Goal: Task Accomplishment & Management: Complete application form

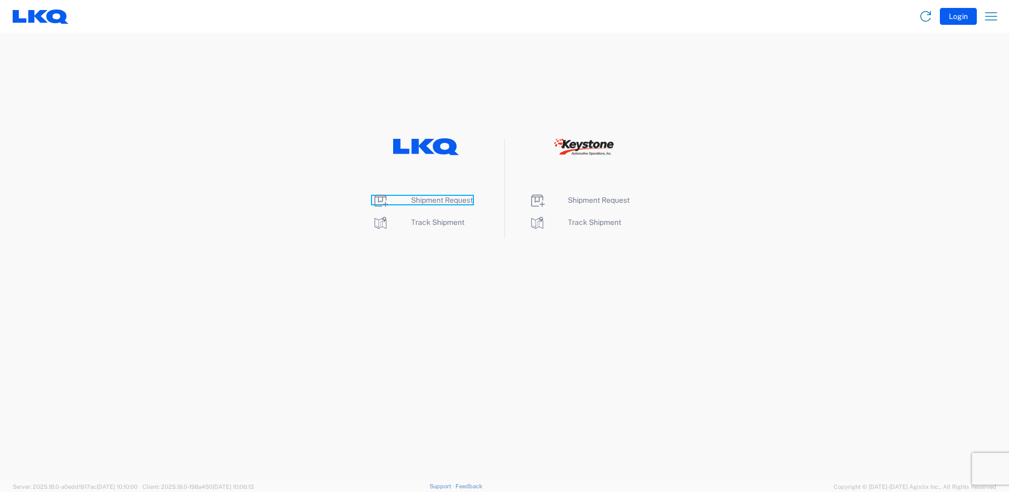
click at [430, 196] on span "Shipment Request" at bounding box center [442, 200] width 62 height 8
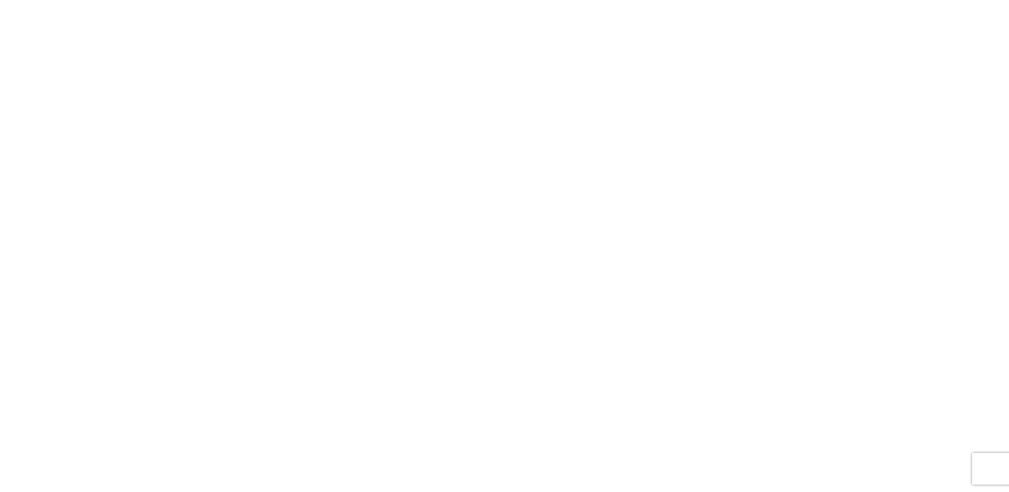
select select "FULL"
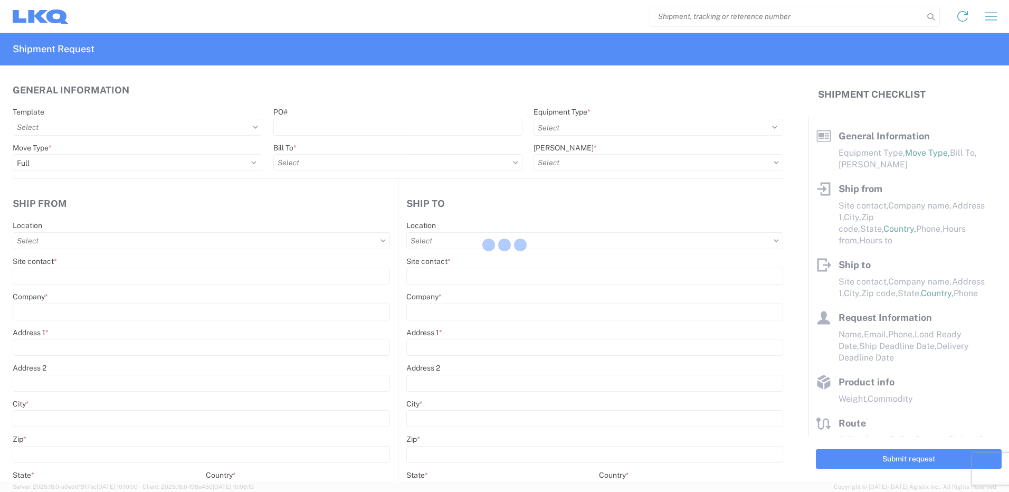
select select "LBS"
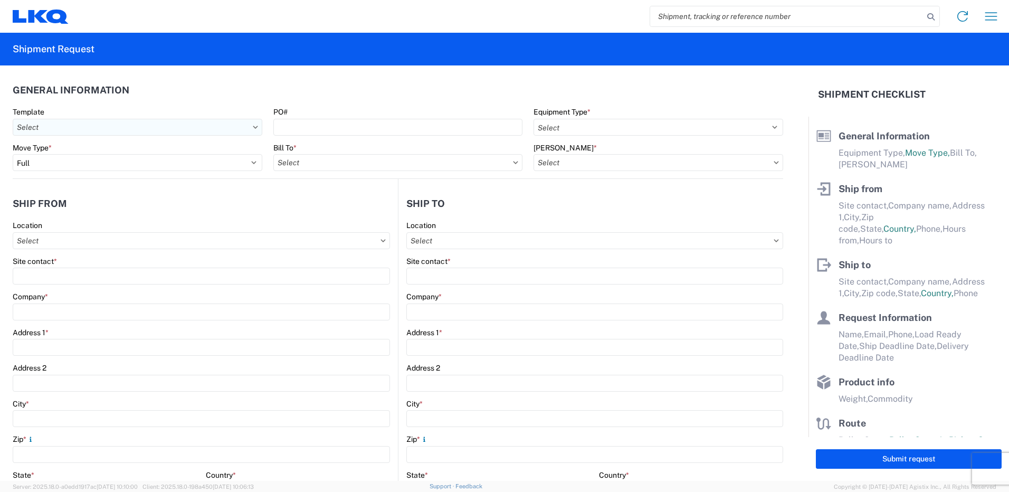
click at [245, 127] on input "Template" at bounding box center [138, 127] width 250 height 17
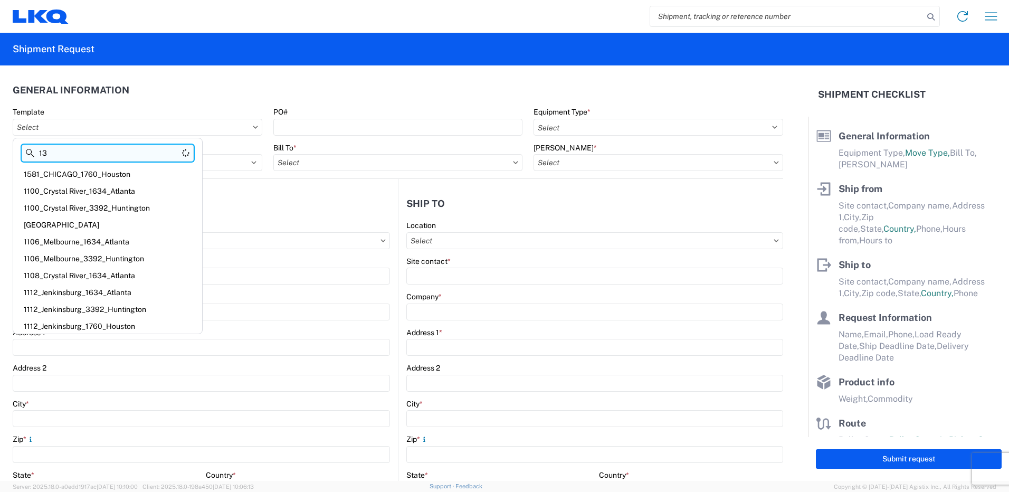
type input "1"
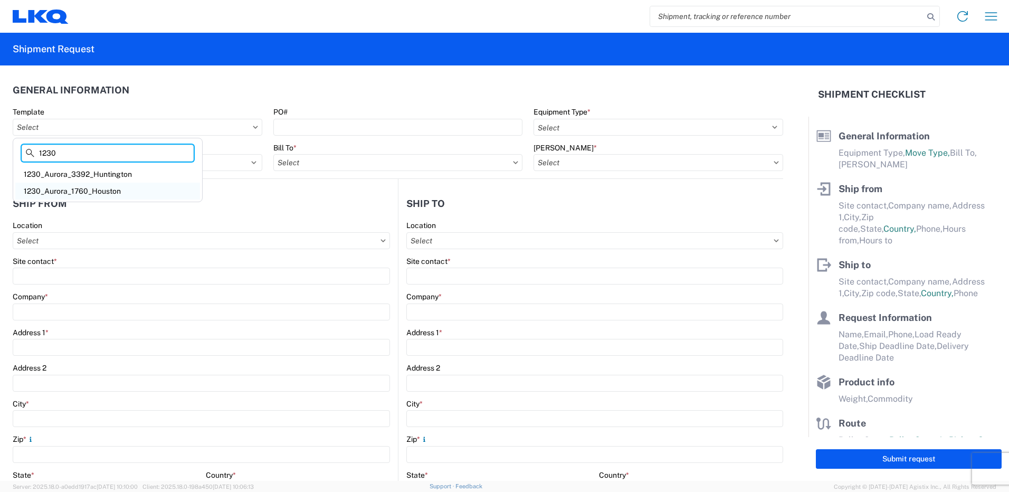
type input "1230"
click at [112, 188] on div "1230_Aurora_1760_Houston" at bounding box center [107, 191] width 185 height 17
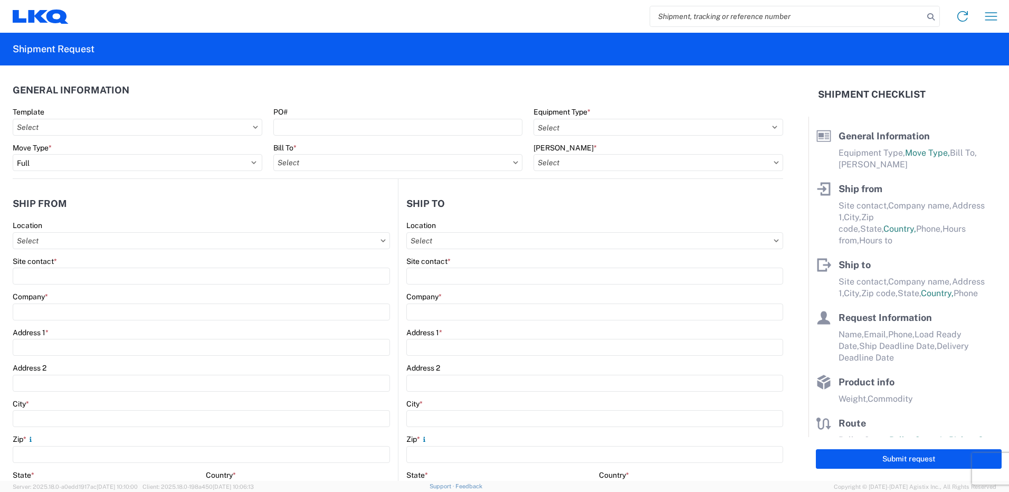
type input "1230_Aurora_1760_Houston"
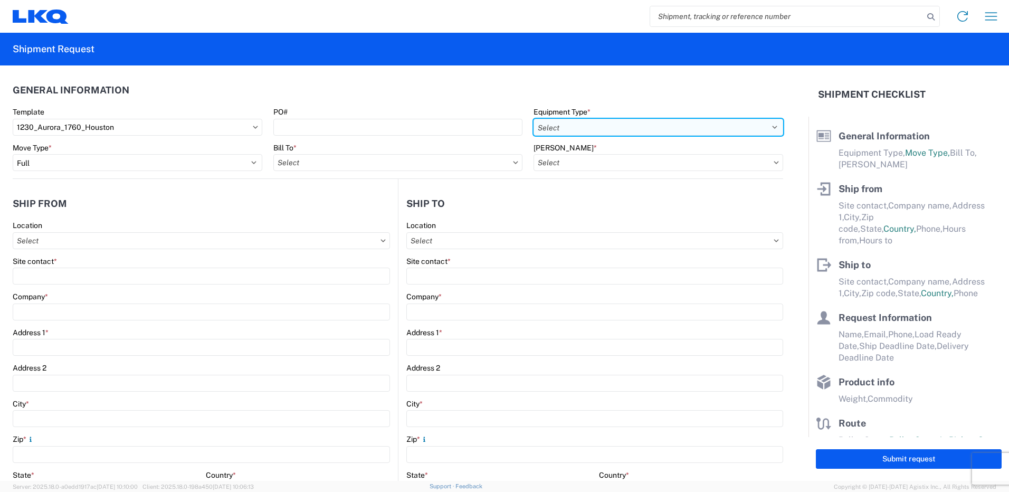
click at [557, 126] on select "Select 53’ Dry Van Flatbed Dropdeck (van) Lowboy (flatbed) Rail" at bounding box center [659, 127] width 250 height 17
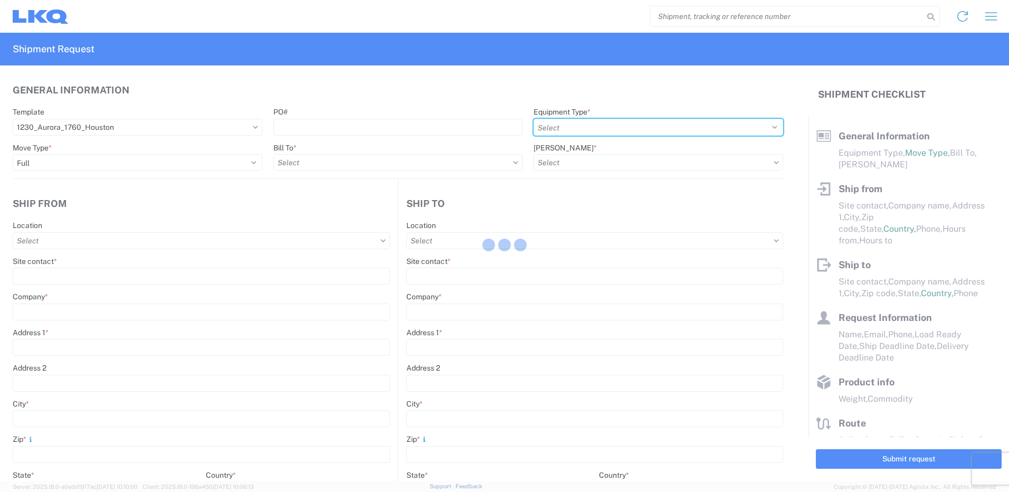
select select
type input "Shipping"
type input "LKQ Pick Your Part - Aurora"
type input "[STREET_ADDRESS]"
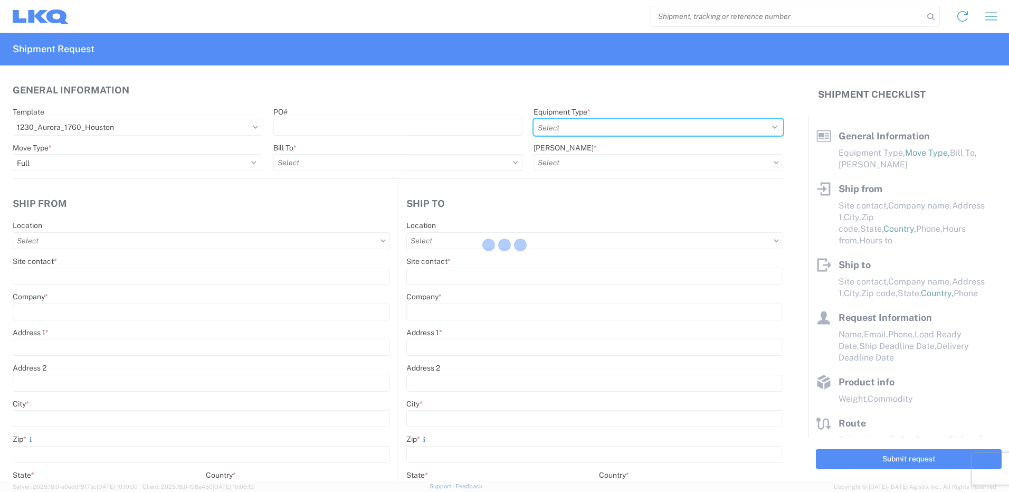
type input "Aurora"
type input "80010"
type input "Receiving"
type input "LKQ Best Core"
type input "1710 W Mount Houston Rd"
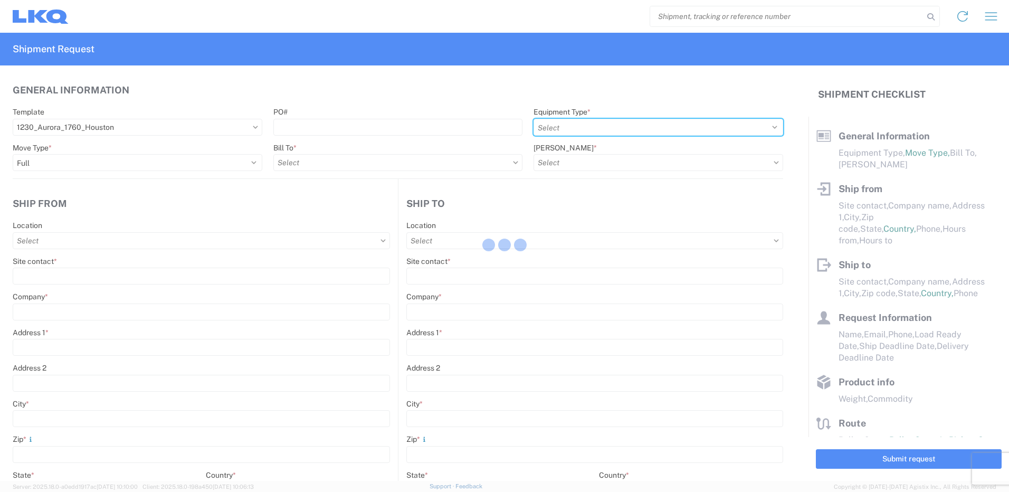
type input "Houston"
type input "77038"
type input "[DATE]"
type input "42000"
type input "Miscellaneous (alt, comp, conv, etc)"
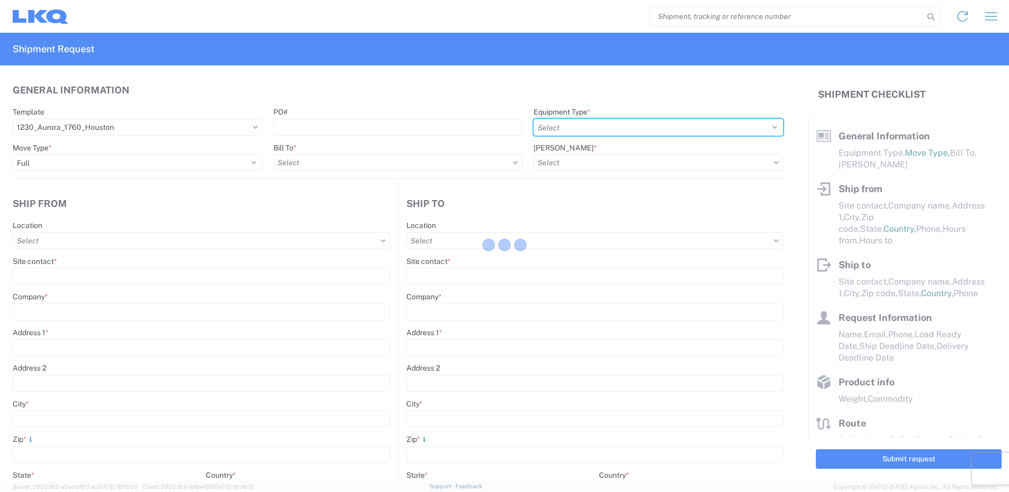
type input "1"
type input "12"
select select "IN"
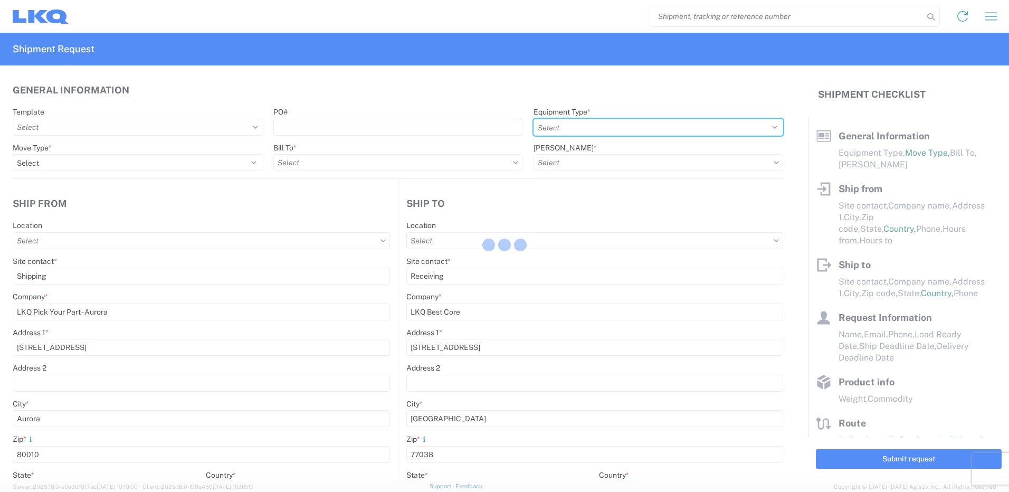
type input "1230 - LKQ Self Service - [GEOGRAPHIC_DATA]"
select select "US"
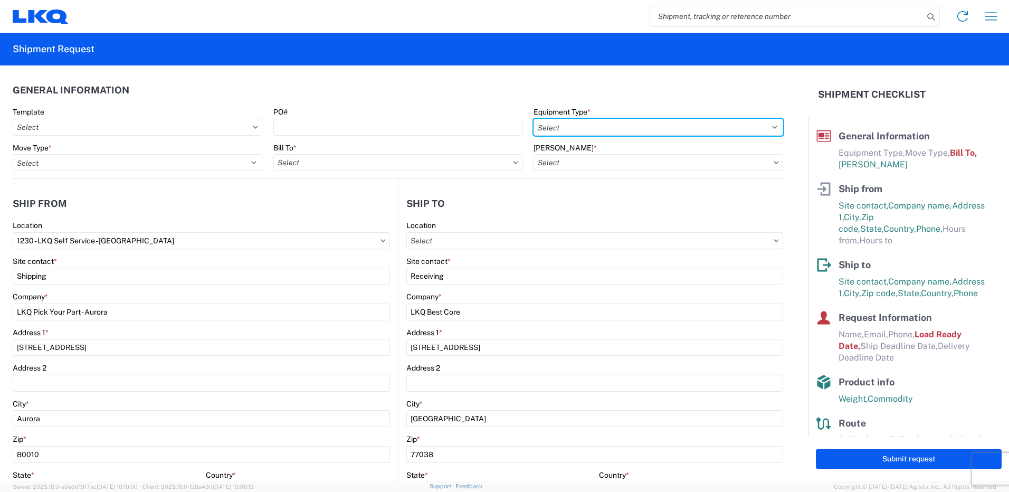
type input "1760 - LKQ Best Core"
type input "1760-1300-50180-0000 - 1760 Freight In - Cores"
select select "STDV"
click at [534, 119] on select "Select 53’ Dry Van Flatbed Dropdeck (van) Lowboy (flatbed) Rail" at bounding box center [659, 127] width 250 height 17
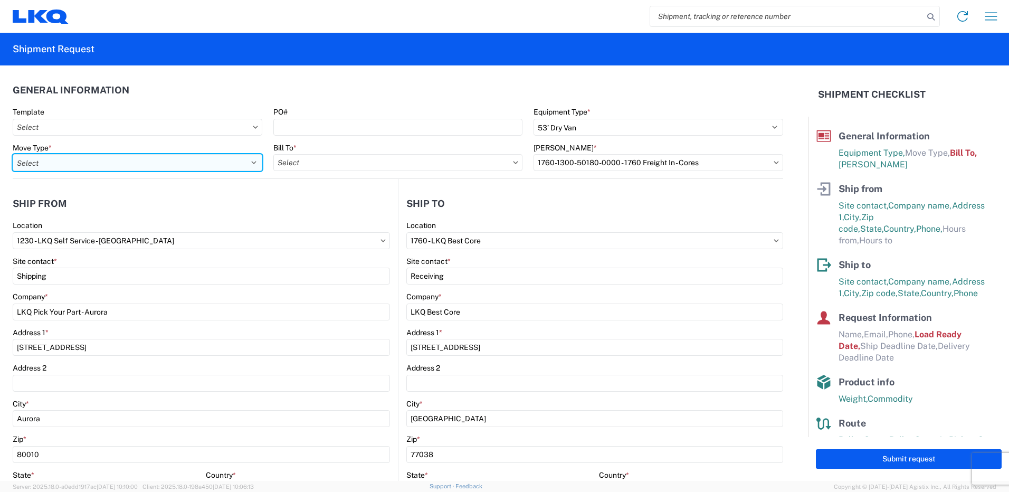
click at [184, 164] on select "Select Full Partial TL" at bounding box center [138, 162] width 250 height 17
select select "FULL"
click at [13, 154] on select "Select Full Partial TL" at bounding box center [138, 162] width 250 height 17
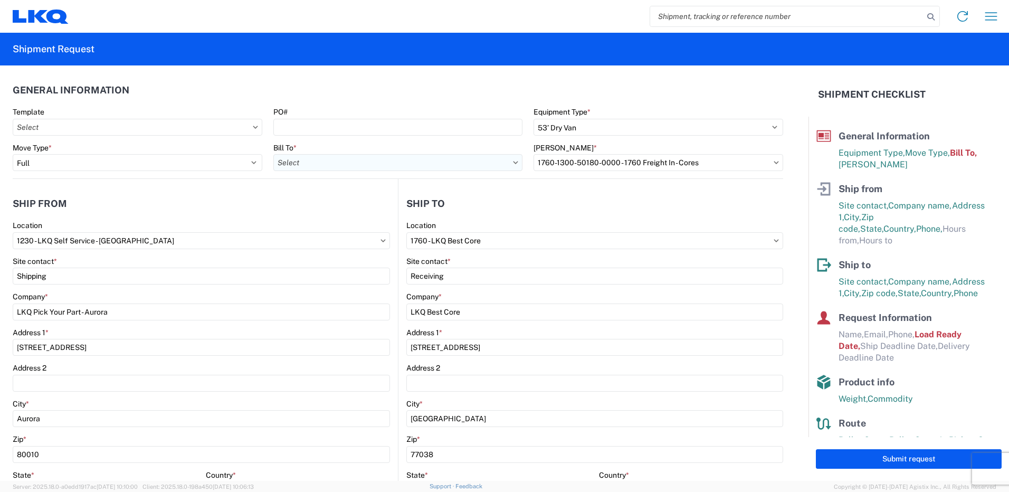
click at [379, 164] on input "Bill To *" at bounding box center [398, 162] width 250 height 17
type input "1"
type input "1760"
click at [364, 212] on div "1760 - LKQ Best Core" at bounding box center [365, 209] width 185 height 17
type input "1760 - LKQ Best Core"
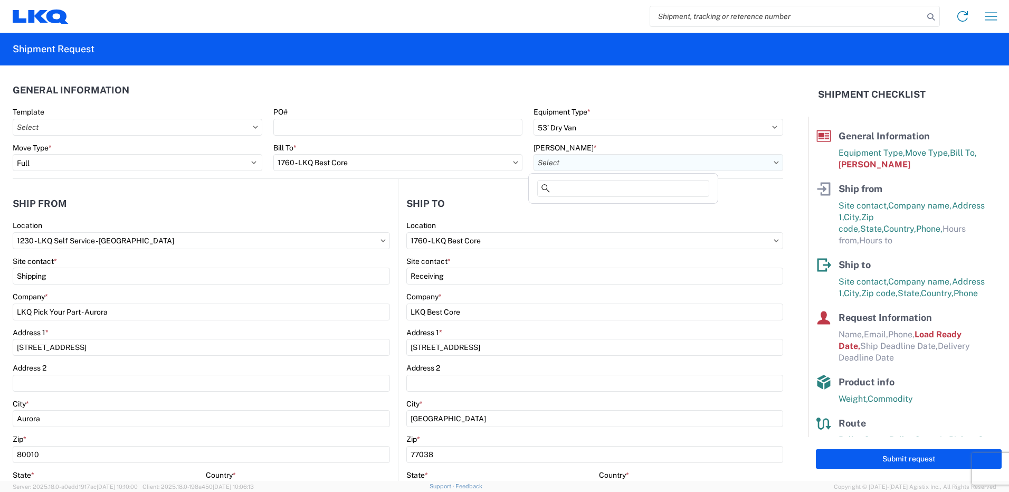
click at [682, 162] on input "[PERSON_NAME] *" at bounding box center [659, 162] width 250 height 17
click at [668, 210] on div "1760-1300-50180-0000 - 1760 Freight In - Cores" at bounding box center [623, 209] width 185 height 17
type input "1760-1300-50180-0000 - 1760 Freight In - Cores"
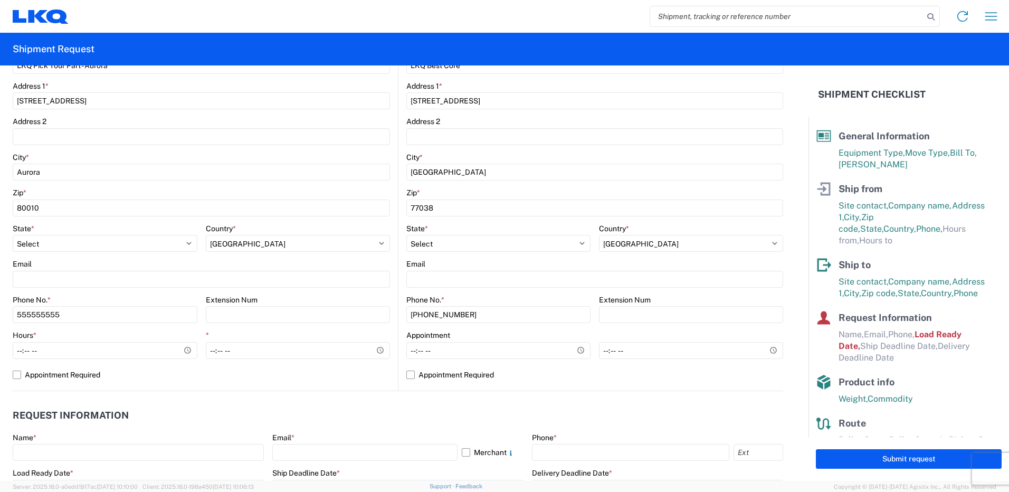
scroll to position [264, 0]
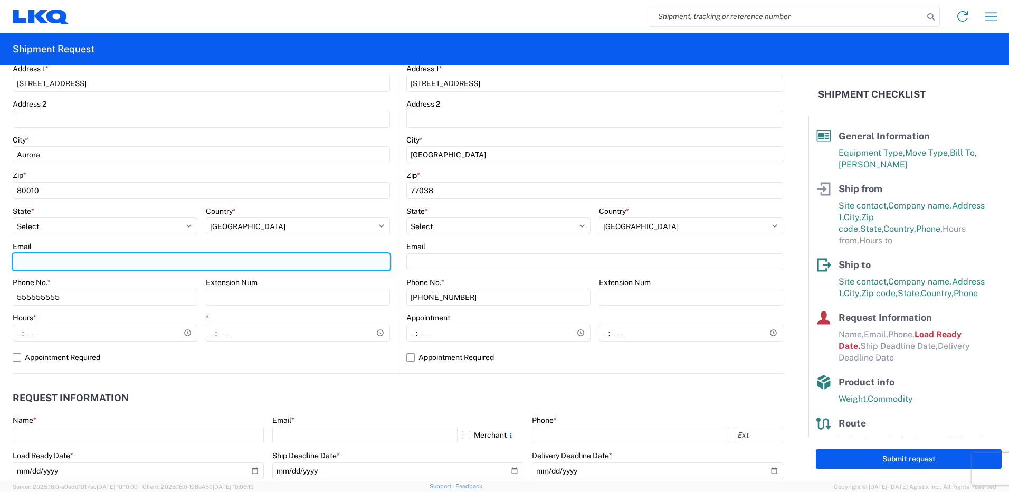
click at [26, 260] on input "Email" at bounding box center [201, 261] width 377 height 17
type input "[EMAIL_ADDRESS][DOMAIN_NAME]"
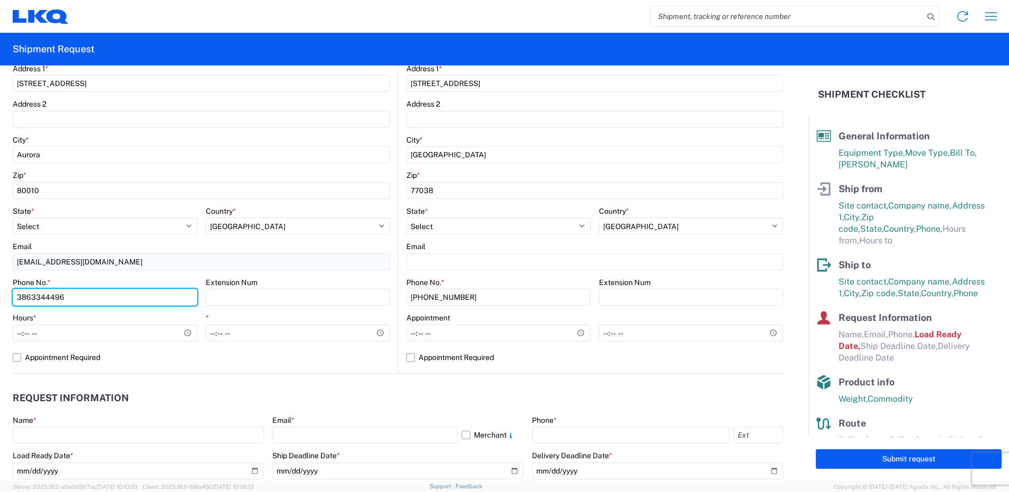
type input "3863344496"
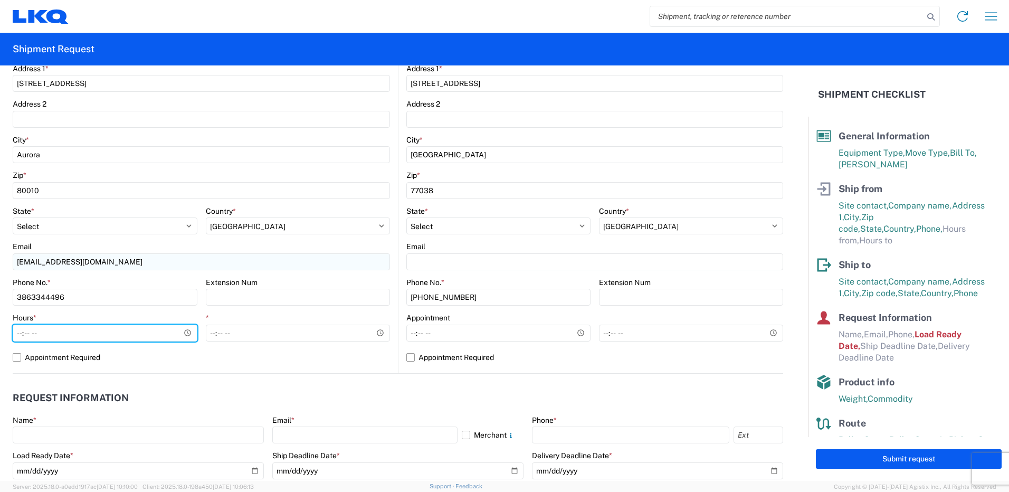
type input "08:00"
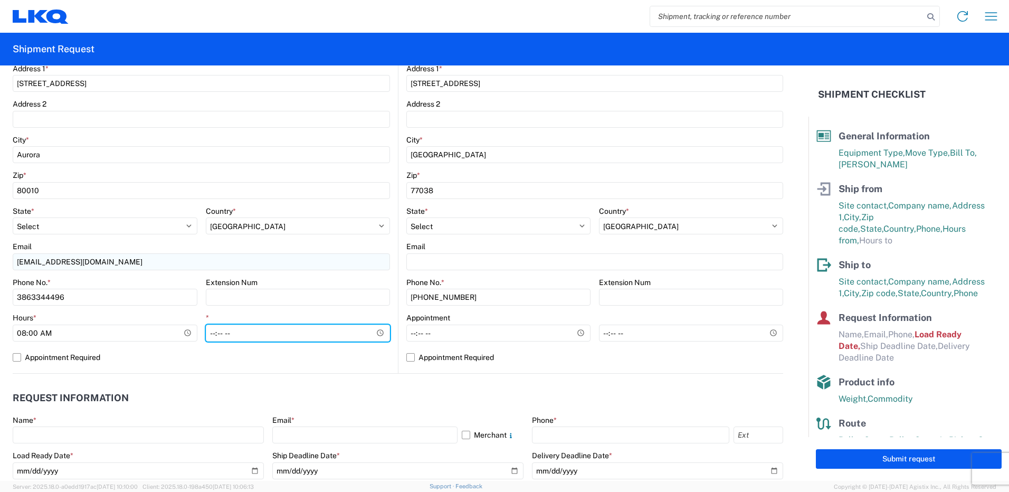
type input "10:00"
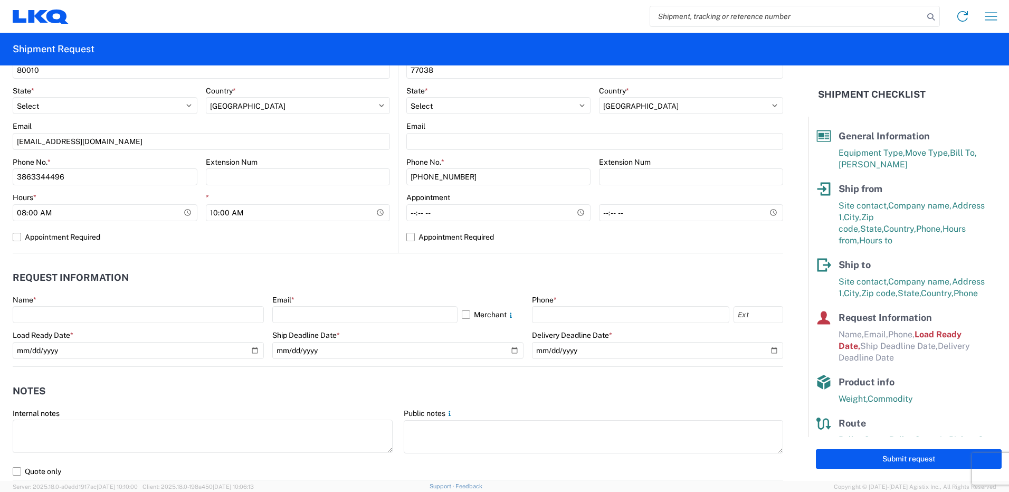
scroll to position [475, 0]
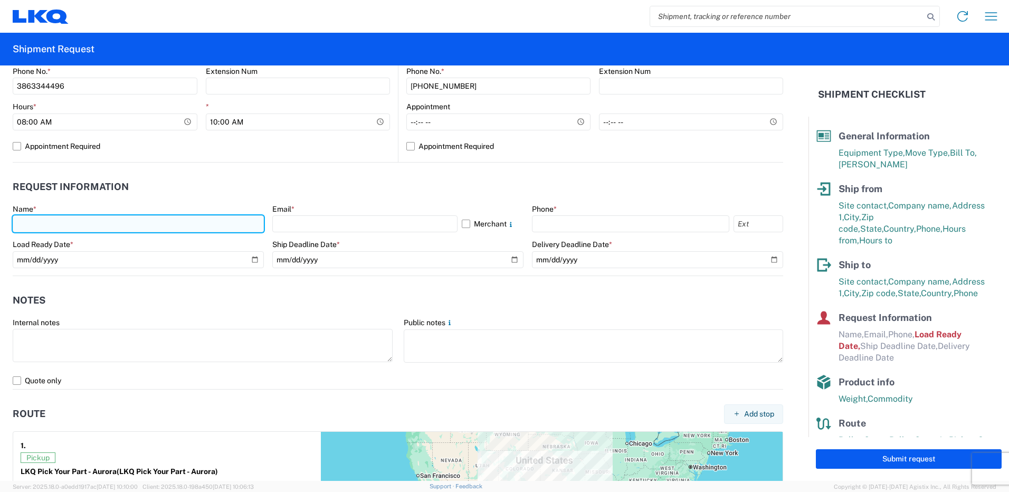
click at [29, 224] on input "text" at bounding box center [138, 223] width 251 height 17
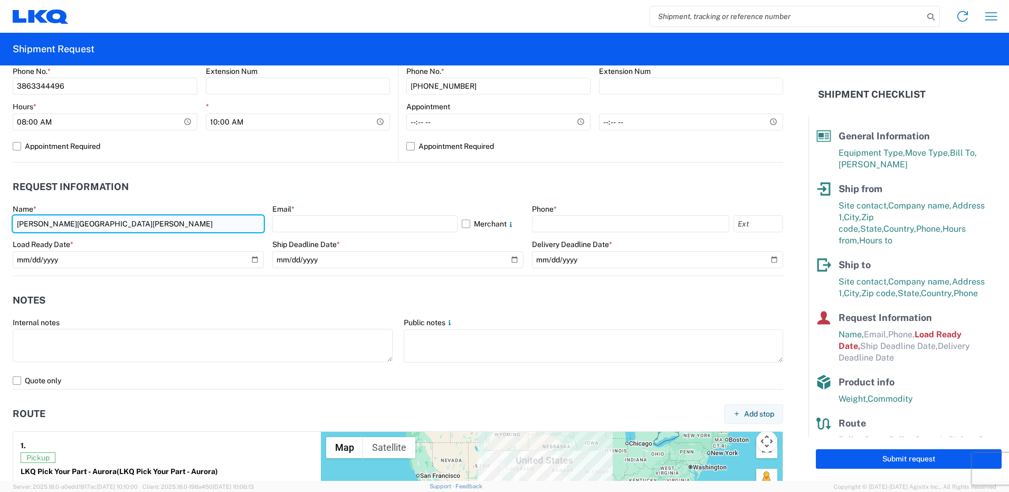
type input "eastburn Strode"
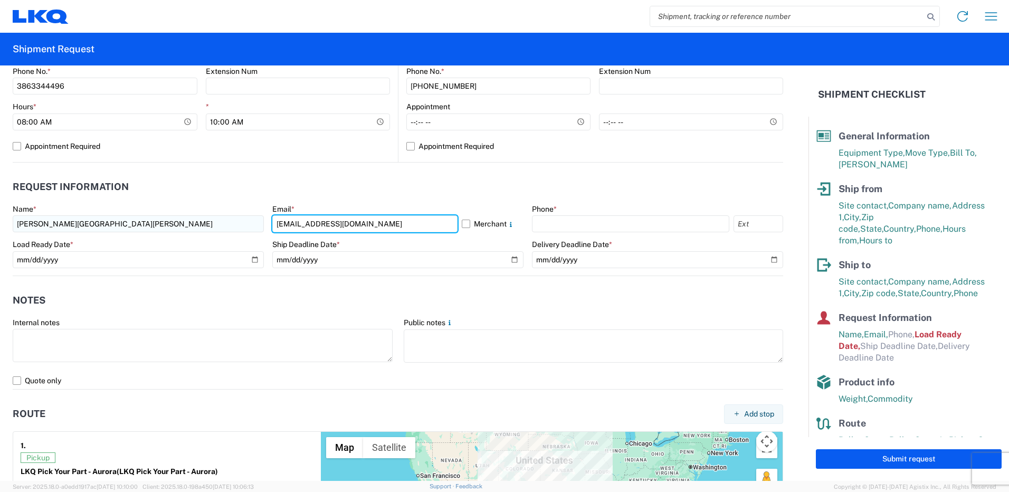
type input "[EMAIL_ADDRESS][DOMAIN_NAME]"
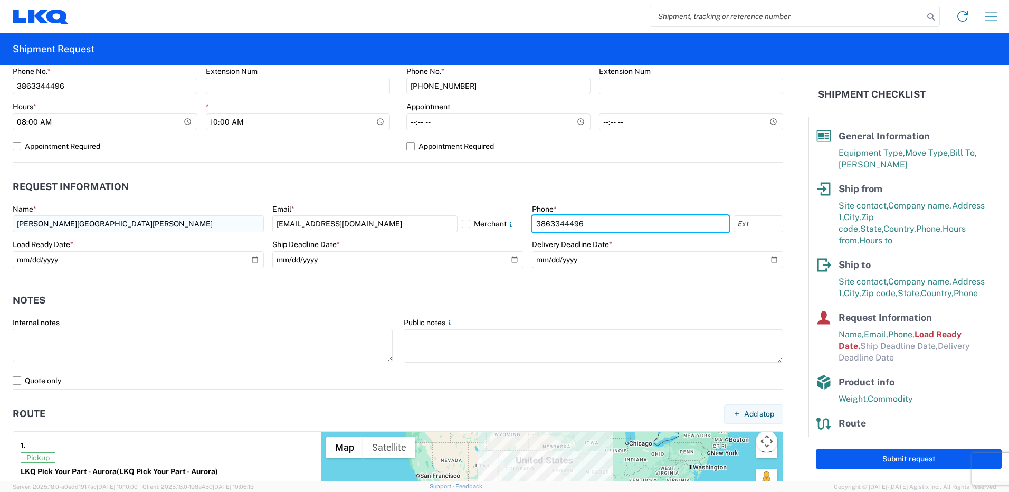
type input "3863344496"
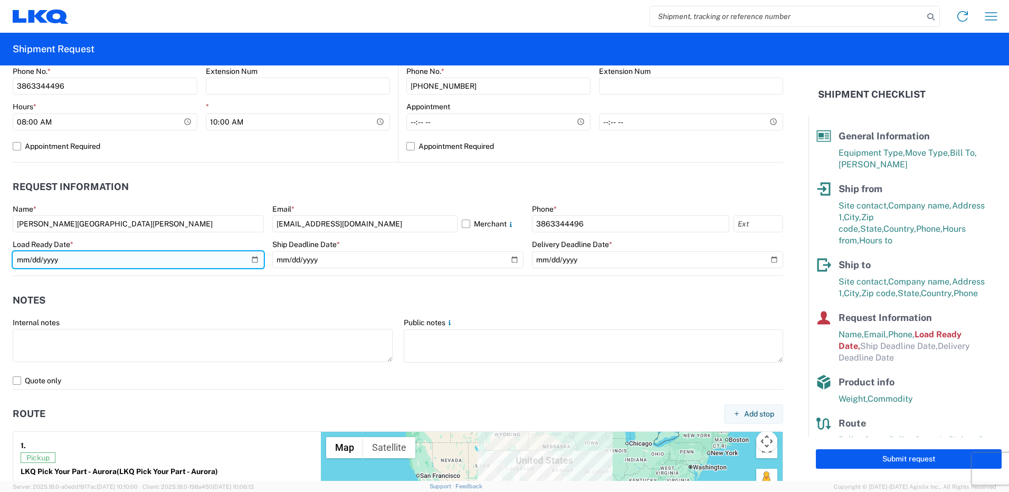
click at [248, 260] on input "[DATE]" at bounding box center [138, 259] width 251 height 17
type input "[DATE]"
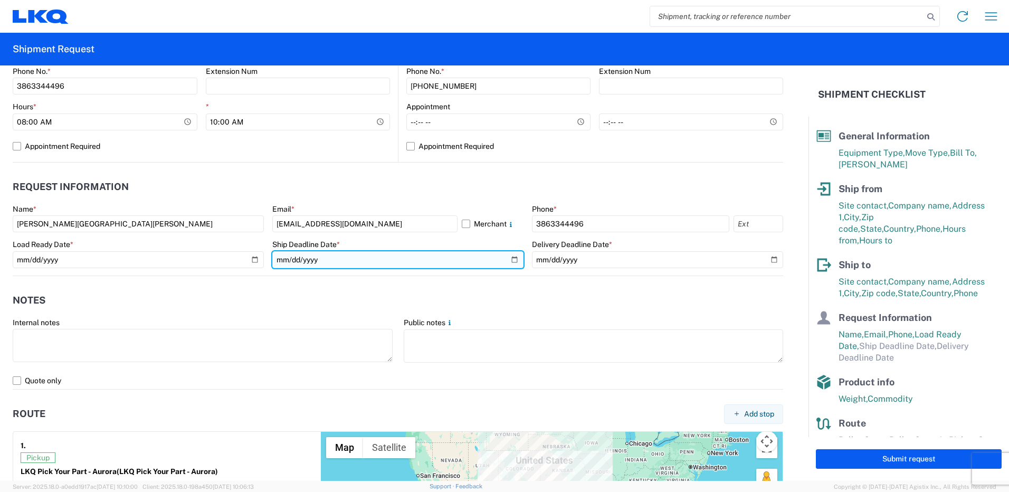
click at [510, 260] on input "date" at bounding box center [397, 259] width 251 height 17
click at [510, 260] on input "2025-09-29" at bounding box center [397, 259] width 251 height 17
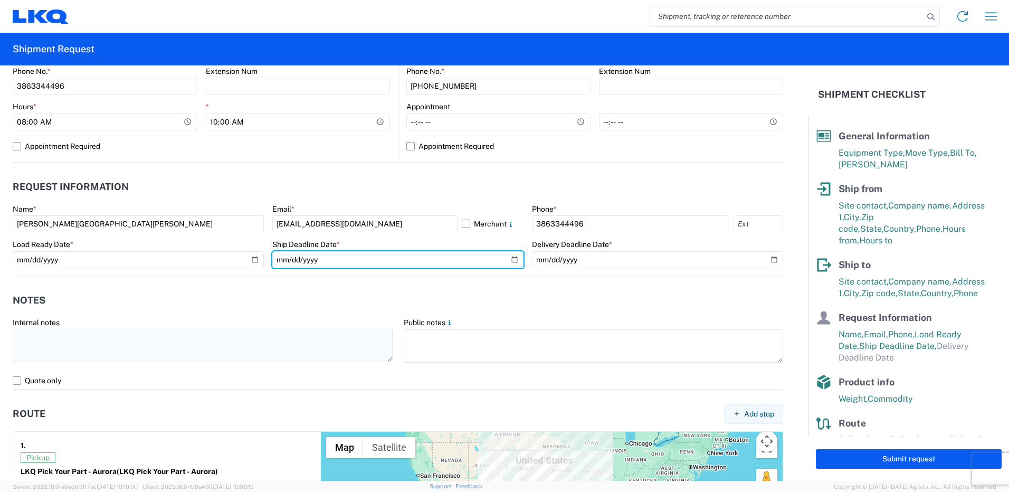
type input "[DATE]"
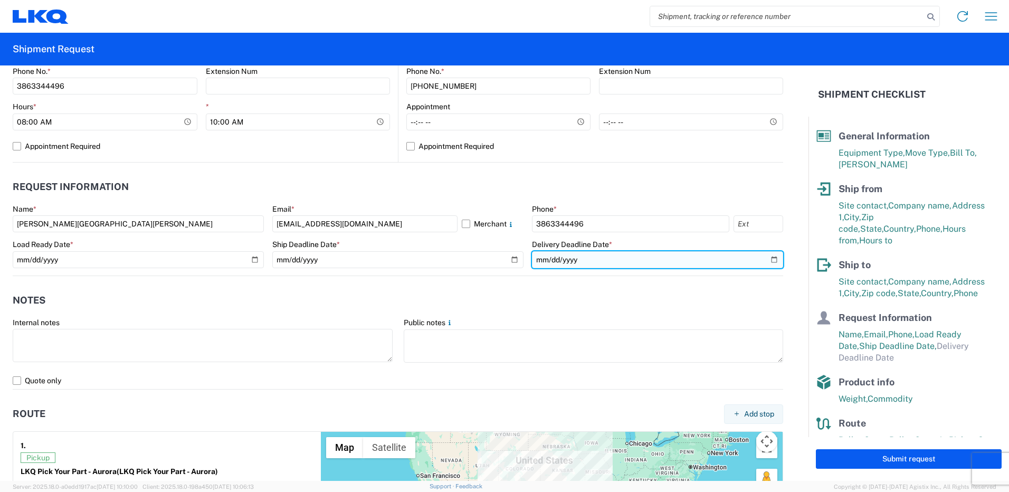
click at [764, 259] on input "date" at bounding box center [657, 259] width 251 height 17
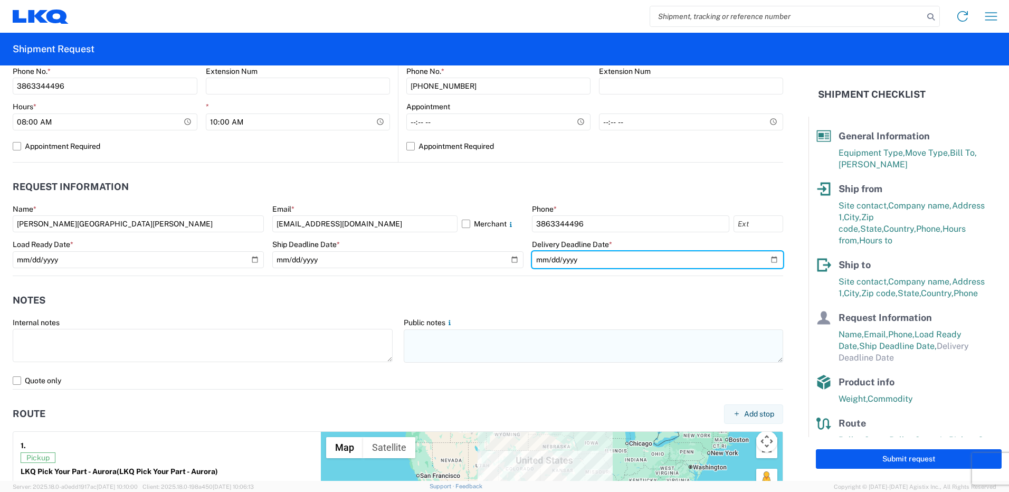
type input "[DATE]"
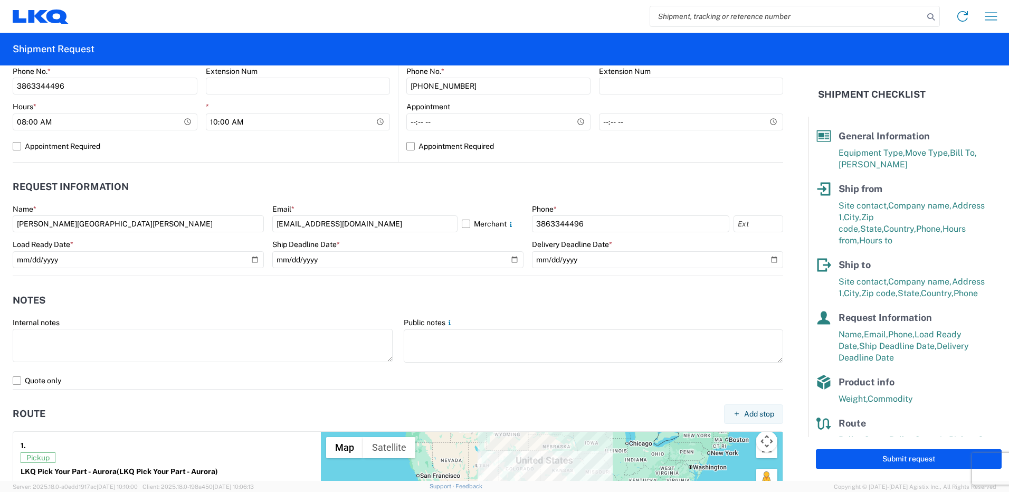
click at [345, 290] on header "Notes" at bounding box center [398, 301] width 771 height 24
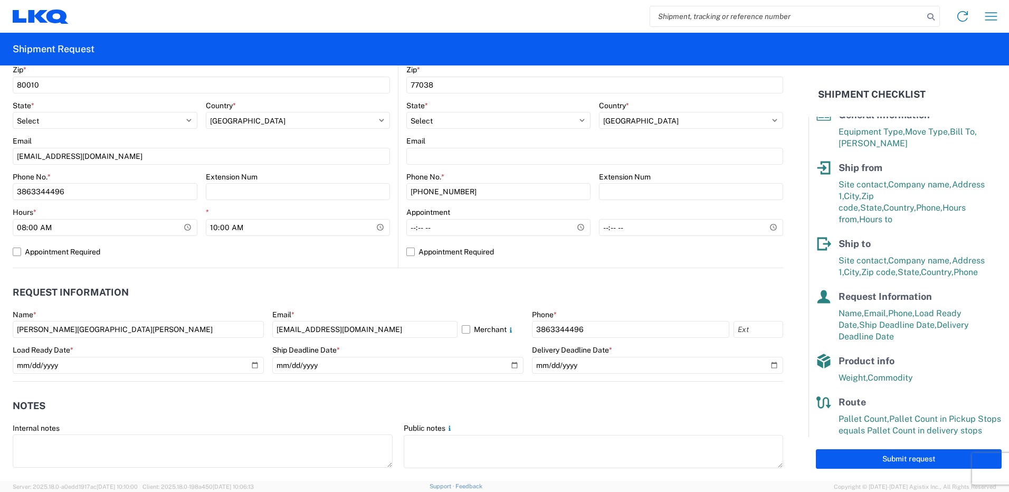
scroll to position [32, 0]
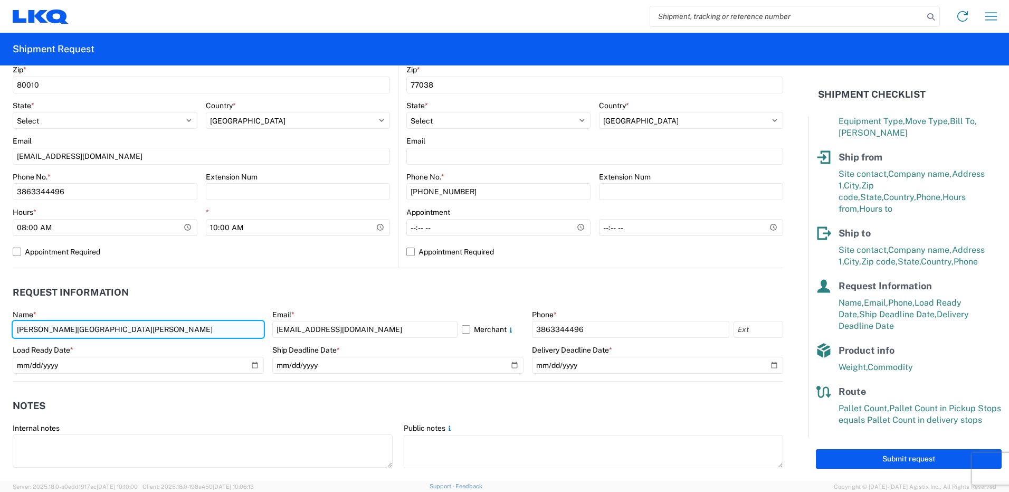
click at [18, 330] on input "eastburn Strode" at bounding box center [138, 329] width 251 height 17
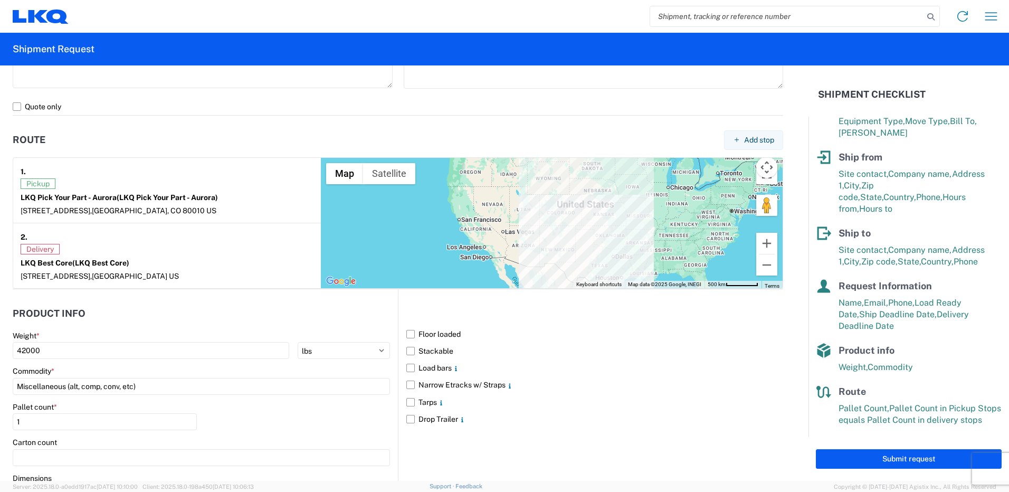
scroll to position [845, 0]
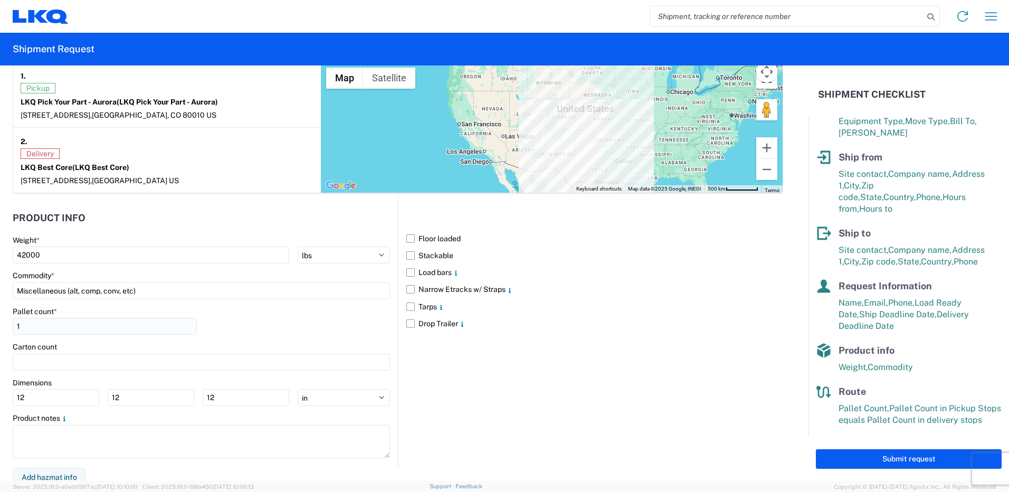
type input "[PERSON_NAME][GEOGRAPHIC_DATA][PERSON_NAME]"
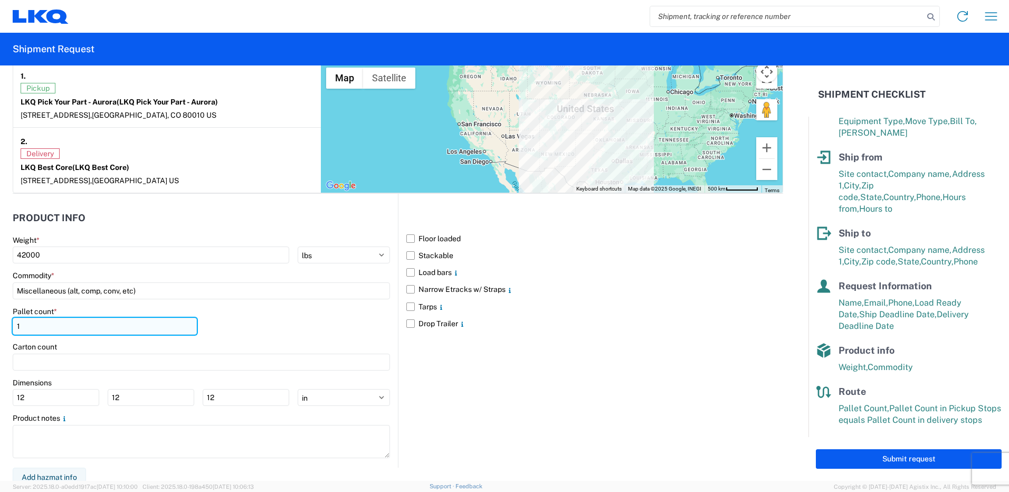
click at [30, 329] on input "1" at bounding box center [105, 326] width 184 height 17
type input "24"
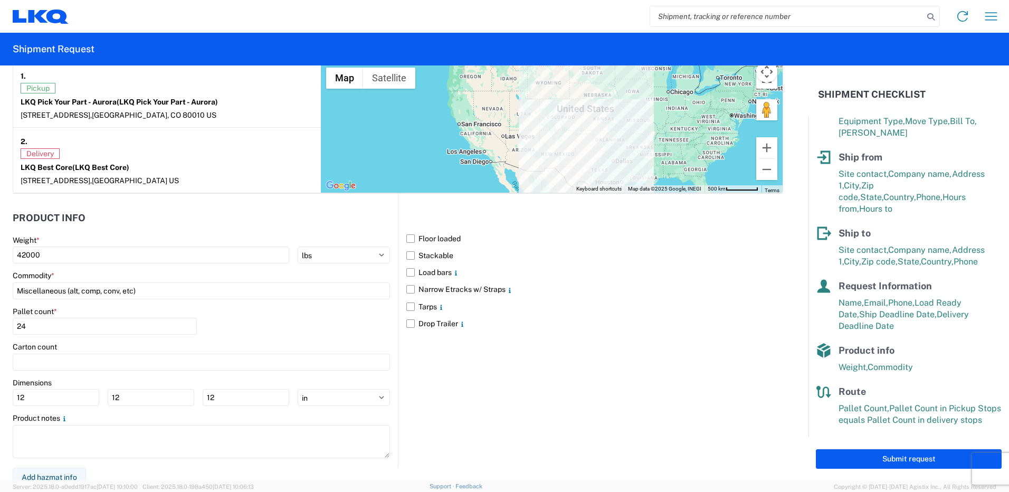
click at [224, 335] on div "Pallet count * 24" at bounding box center [201, 325] width 377 height 36
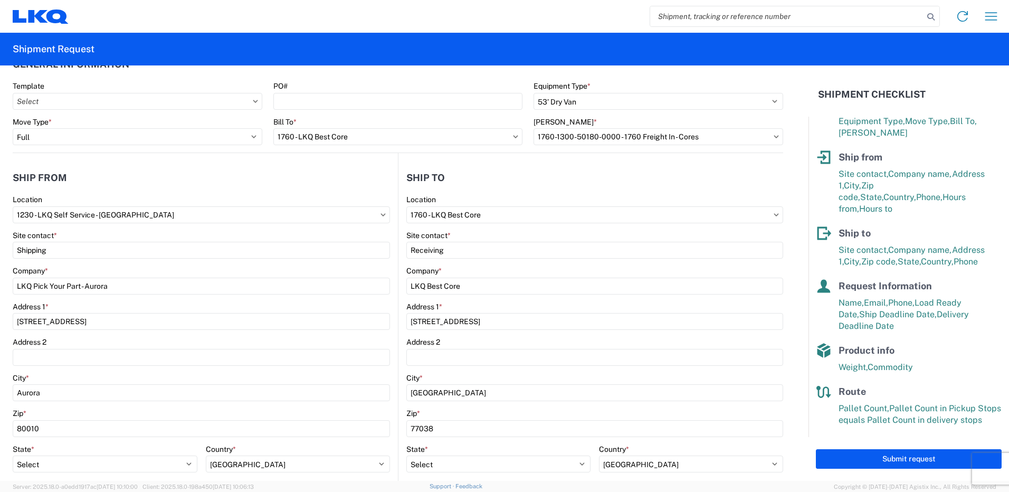
scroll to position [0, 0]
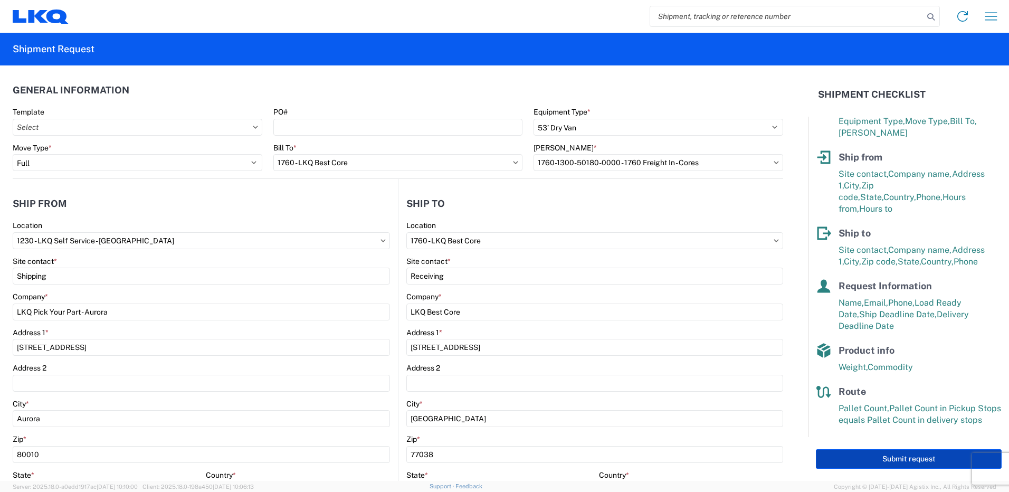
click at [876, 459] on button "Submit request" at bounding box center [909, 459] width 186 height 20
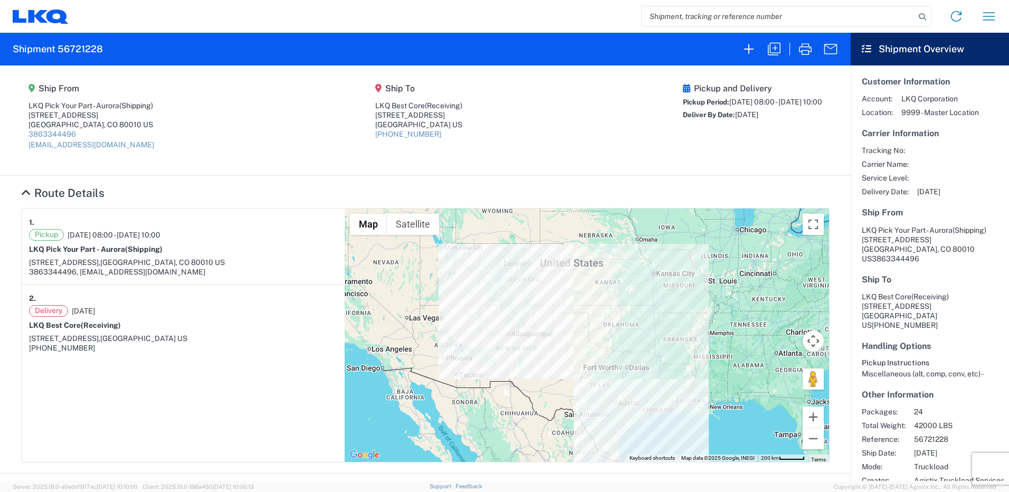
click at [43, 8] on agx-form-navbar "Home Shipment request Shipment tracking" at bounding box center [504, 16] width 1009 height 33
click at [42, 18] on icon at bounding box center [41, 17] width 56 height 14
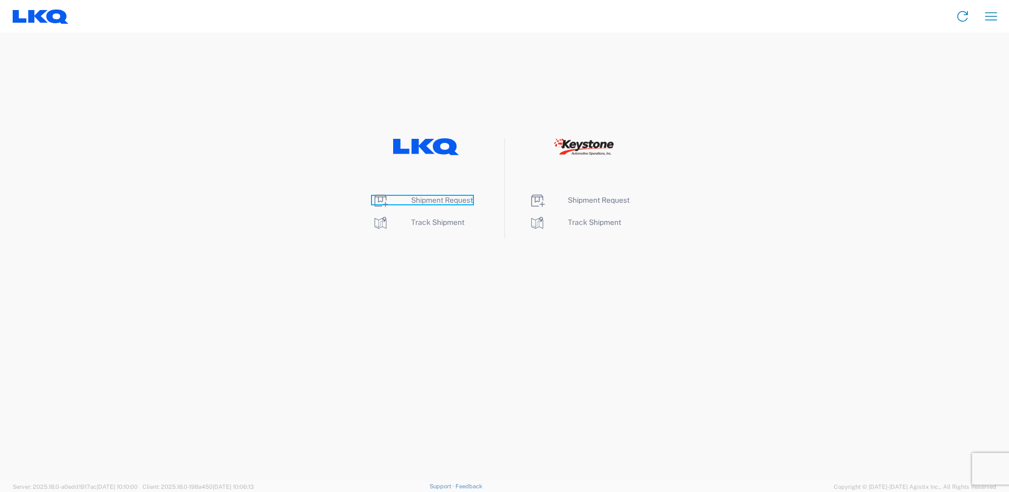
click at [433, 200] on span "Shipment Request" at bounding box center [442, 200] width 62 height 8
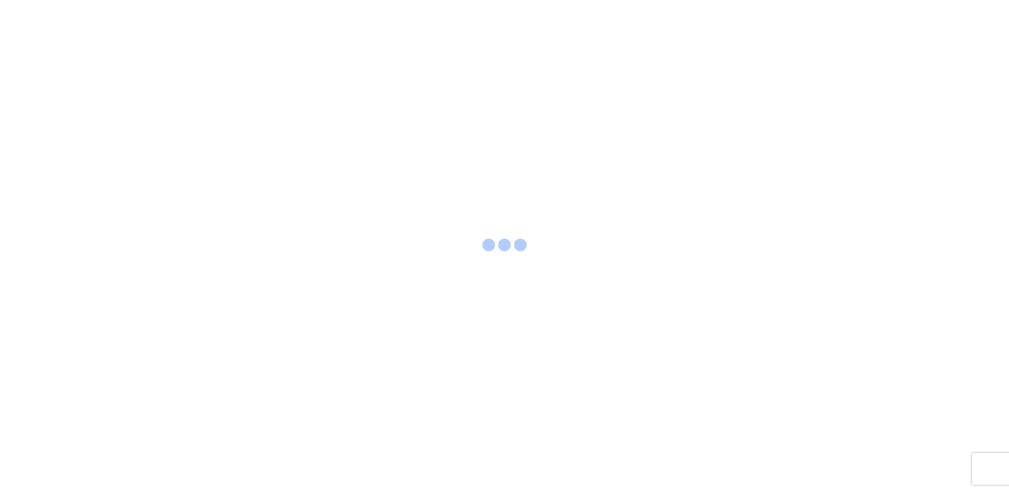
select select "FULL"
select select "LBS"
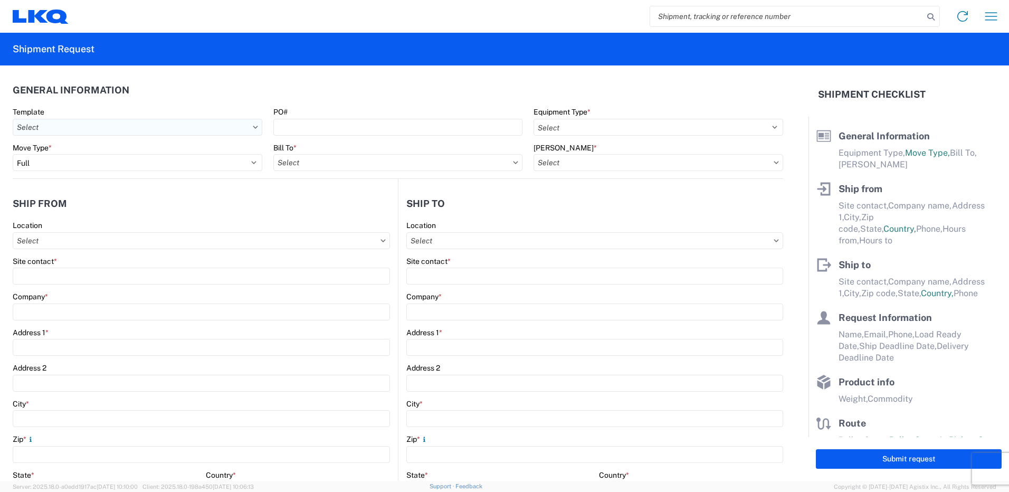
click at [116, 132] on input "Template" at bounding box center [138, 127] width 250 height 17
type input "1230"
click at [102, 171] on div "1230_Aurora_3392_Huntington" at bounding box center [107, 174] width 185 height 17
type input "1230_Aurora_3392_Huntington"
select select
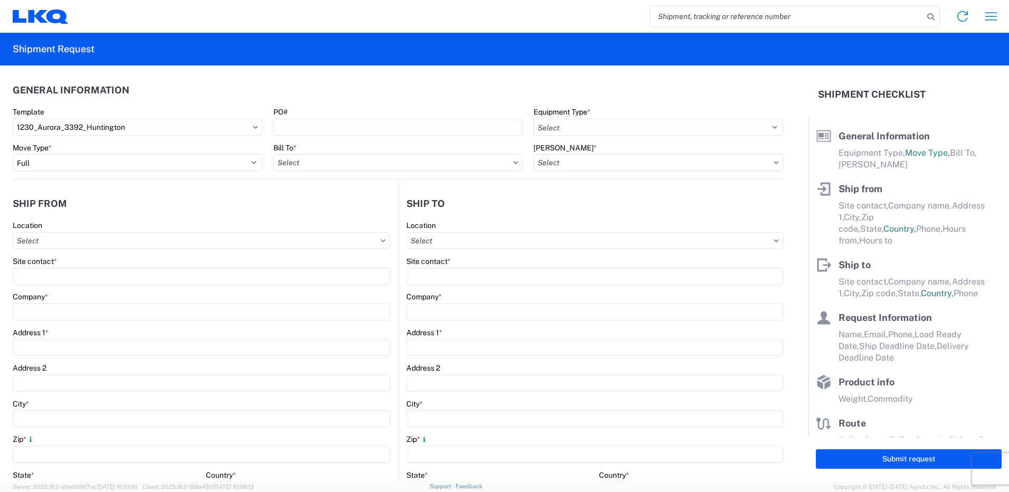
select select
type input "Shipping"
type input "LKQ Pick Your Part - Aurora"
type input "[STREET_ADDRESS]"
type input "Aurora"
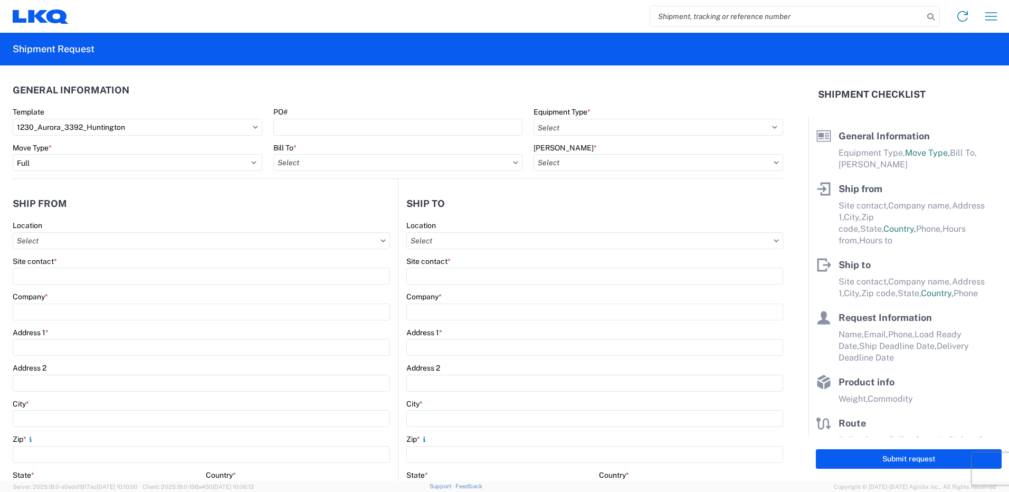
type input "80010"
type input "Receiving"
type input "Transmetco"
type input "[STREET_ADDRESS]"
type input "Huntington"
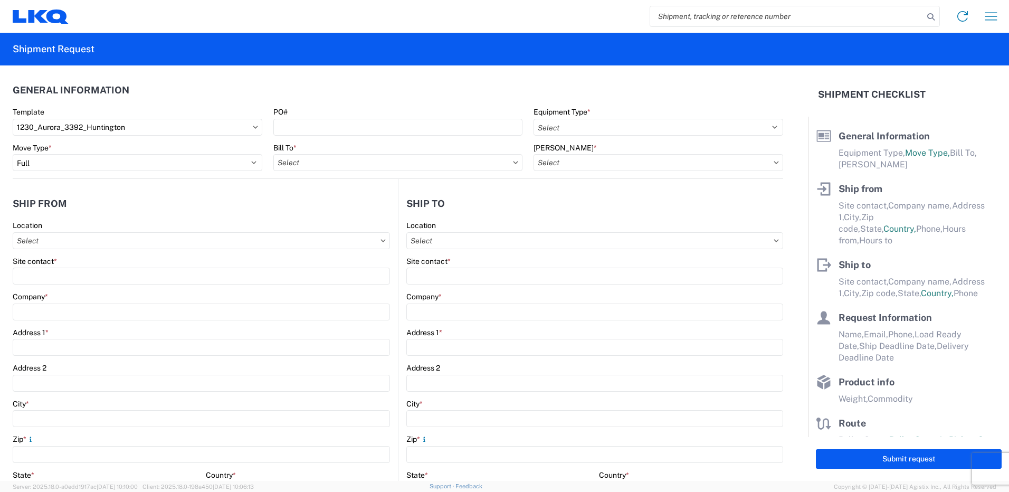
type input "46750"
type input "[DATE]"
type textarea "Transmetco operates production 24/7 but only ships or receives on day shift"
type input "42000"
type input "Wheels"
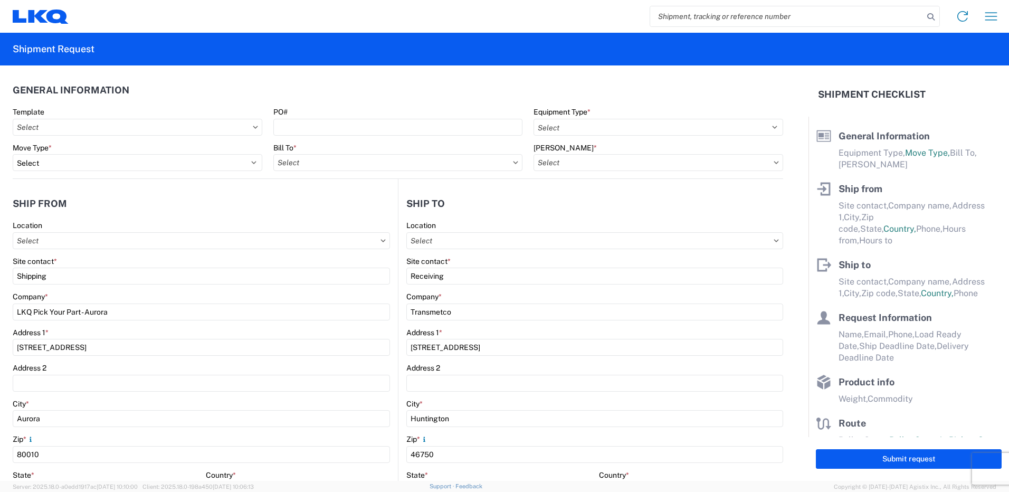
type input "1"
type input "12"
select select "IN"
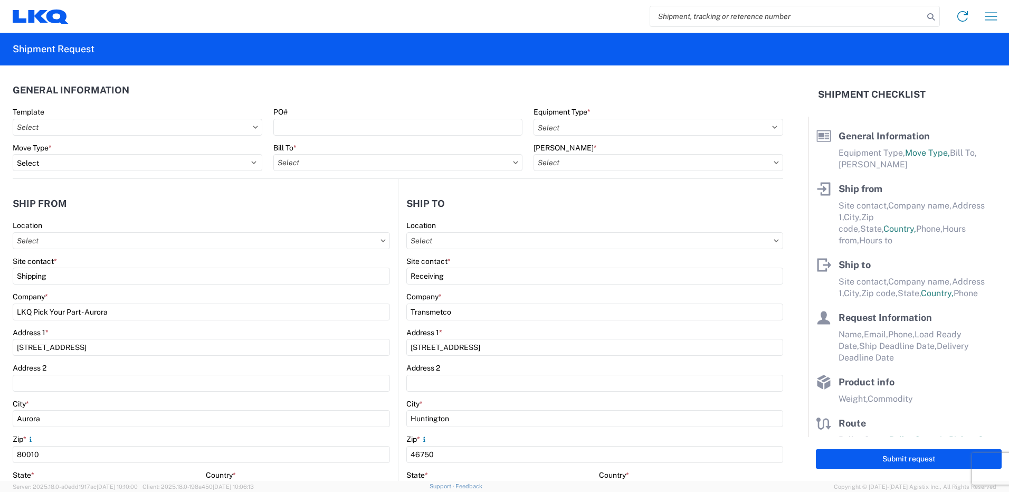
type input "1230 - LKQ Self Service - [GEOGRAPHIC_DATA]"
type input "3392 - Transmetco"
type input "3392-3015-50180-0000 - 3392 Freight In - Wheel Cores"
select select "CO"
select select "US"
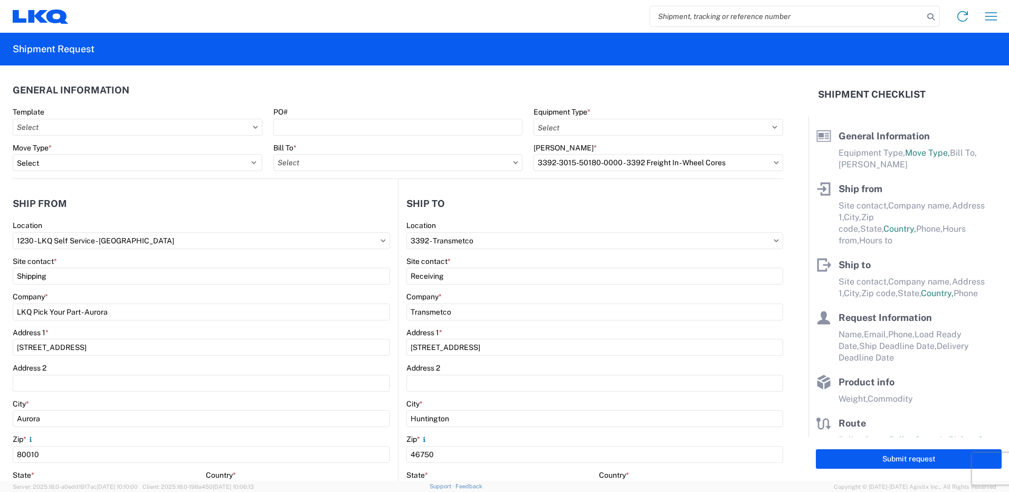
select select "IN"
select select "US"
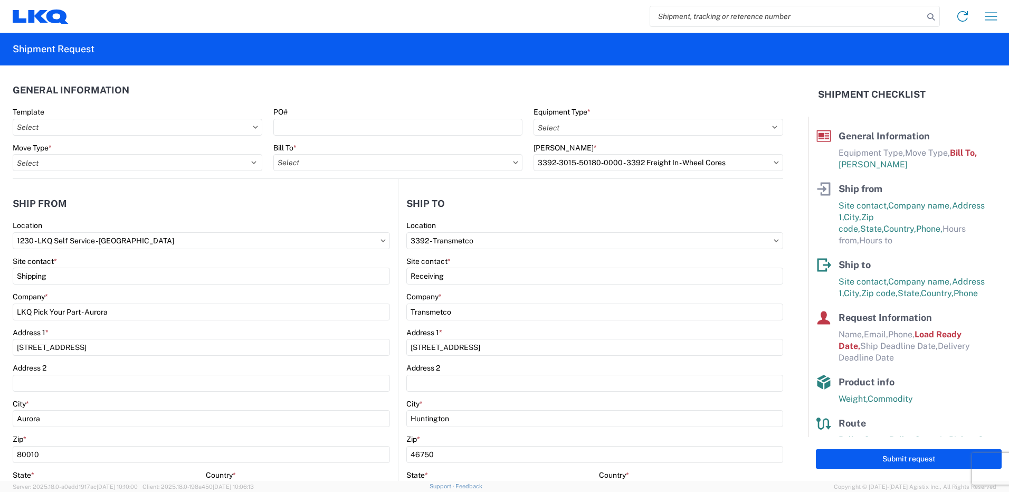
click at [309, 113] on div "PO#" at bounding box center [398, 112] width 250 height 10
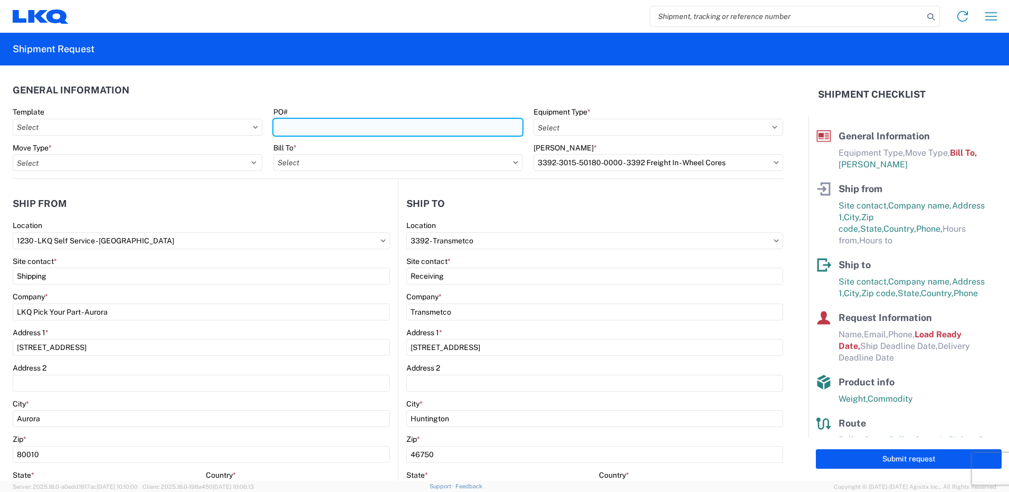
click at [298, 127] on input "PO#" at bounding box center [398, 127] width 250 height 17
type input "T31453"
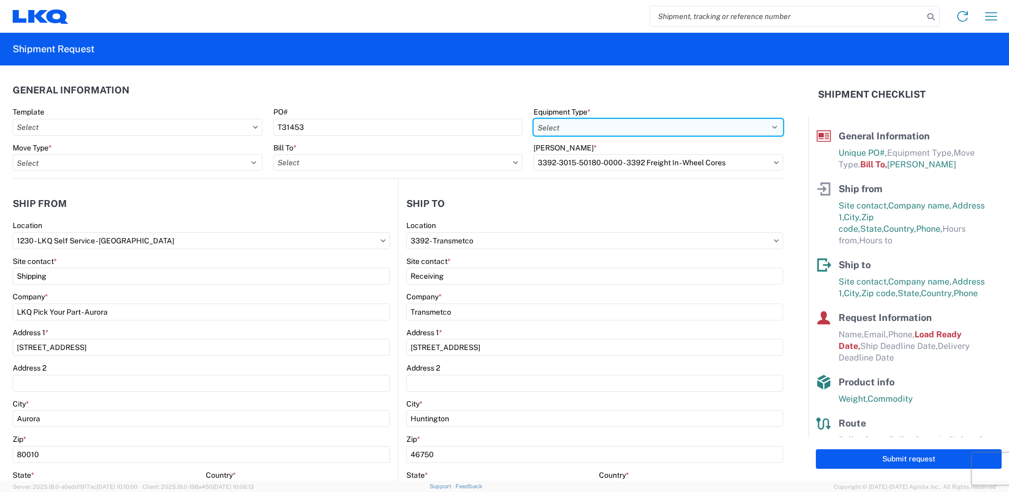
click at [576, 128] on select "Select 53’ Dry Van Flatbed Dropdeck (van) Lowboy (flatbed) Rail" at bounding box center [659, 127] width 250 height 17
select select "STDV"
click at [534, 119] on select "Select 53’ Dry Van Flatbed Dropdeck (van) Lowboy (flatbed) Rail" at bounding box center [659, 127] width 250 height 17
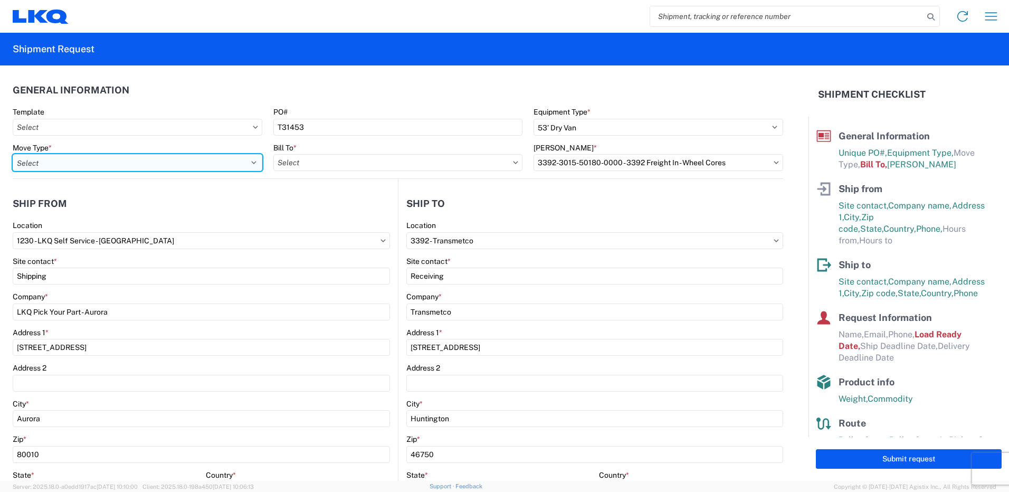
click at [165, 163] on select "Select Full Partial TL" at bounding box center [138, 162] width 250 height 17
select select "FULL"
click at [13, 154] on select "Select Full Partial TL" at bounding box center [138, 162] width 250 height 17
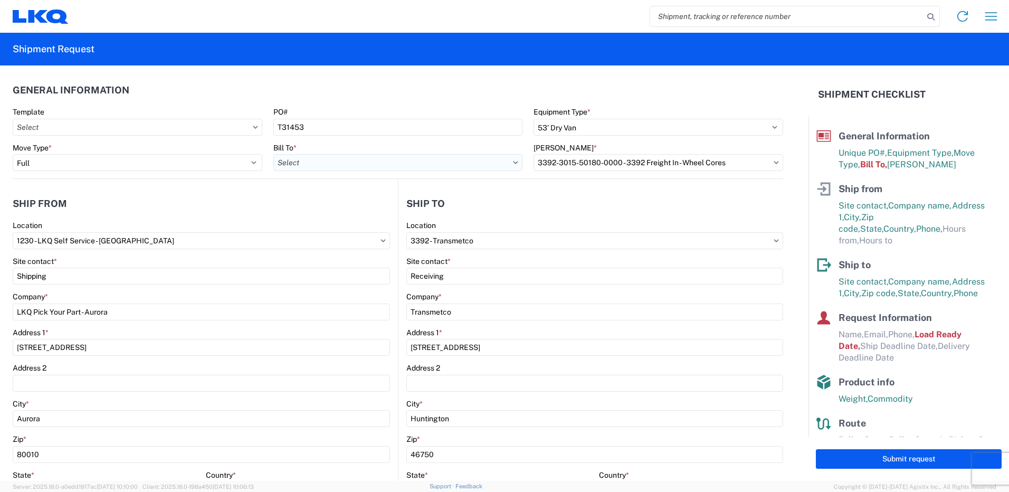
click at [358, 161] on input "Bill To *" at bounding box center [398, 162] width 250 height 17
type input "3392"
click at [321, 208] on div "3392 - Transmetco" at bounding box center [365, 209] width 185 height 17
type input "3392 - Transmetco"
click at [578, 164] on input "[PERSON_NAME] *" at bounding box center [659, 162] width 250 height 17
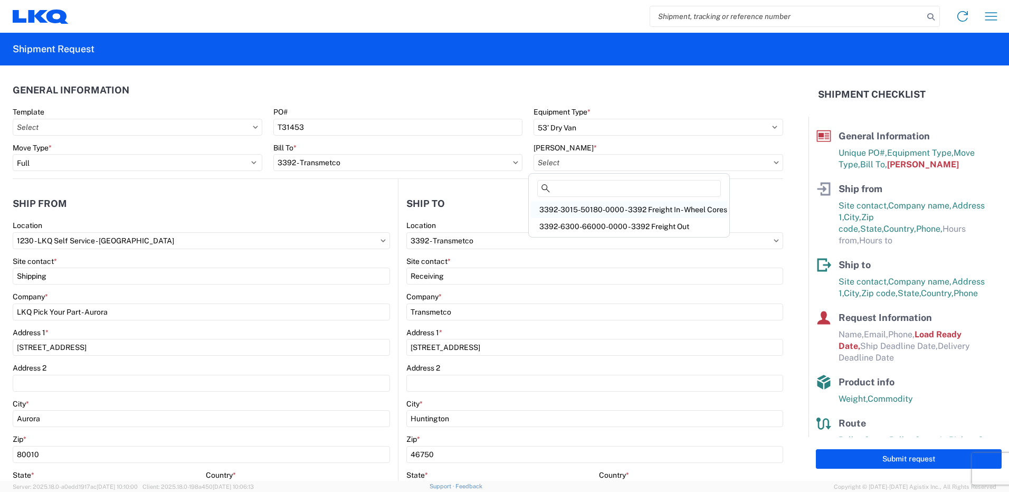
click at [594, 207] on div "3392-3015-50180-0000 - 3392 Freight In - Wheel Cores" at bounding box center [629, 209] width 196 height 17
type input "3392-3015-50180-0000 - 3392 Freight In - Wheel Cores"
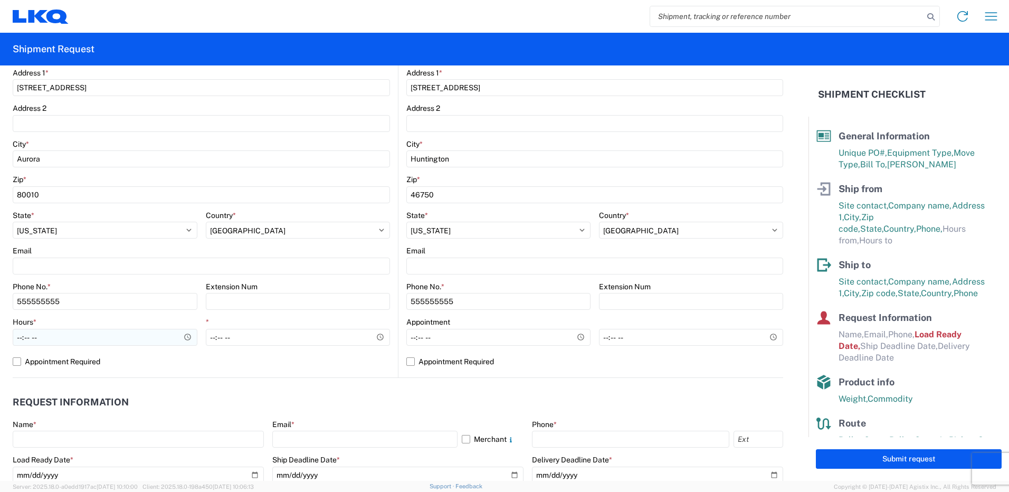
scroll to position [317, 0]
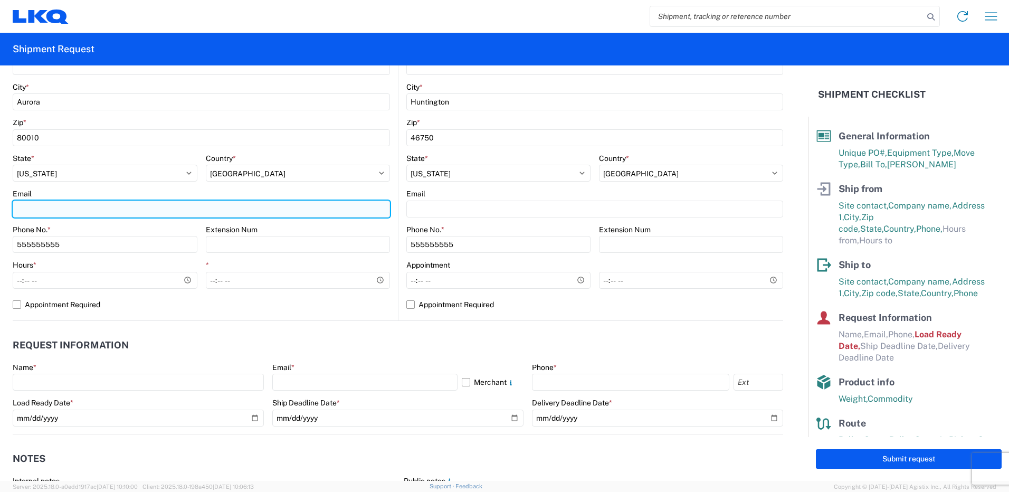
click at [29, 210] on input "Email" at bounding box center [201, 209] width 377 height 17
type input "[EMAIL_ADDRESS][DOMAIN_NAME]"
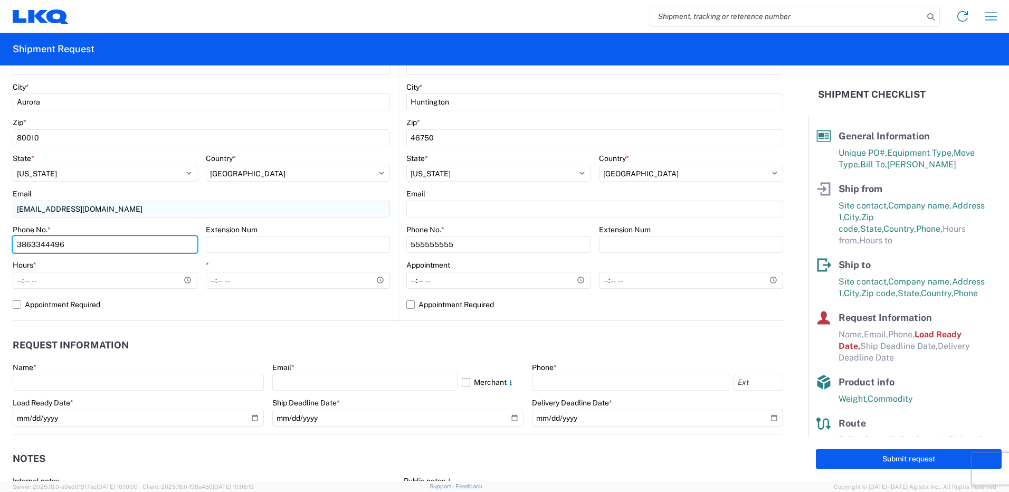
type input "3863344496"
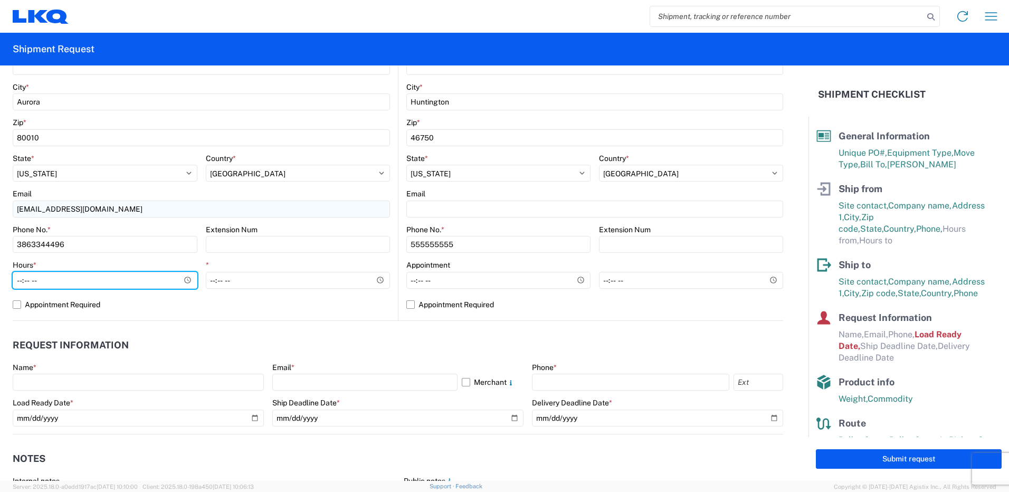
type input "12:00"
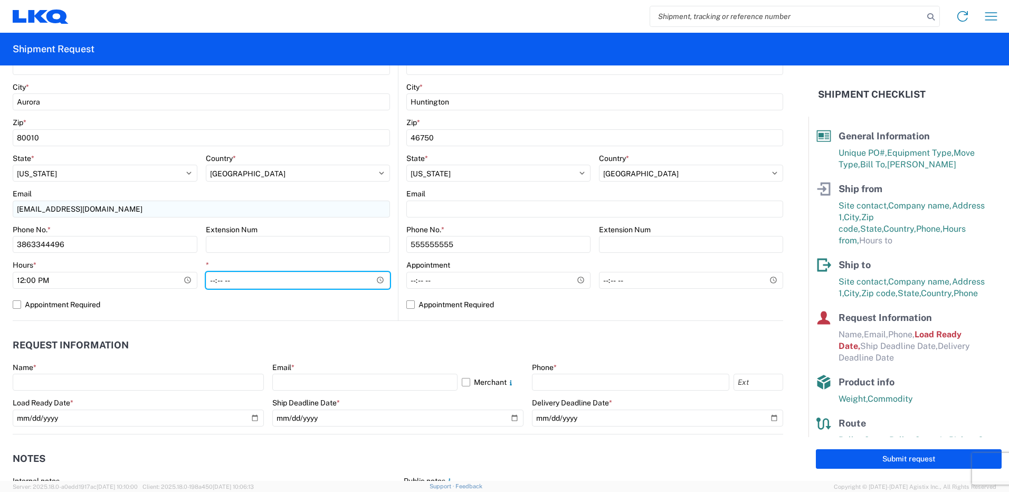
type input "14:00"
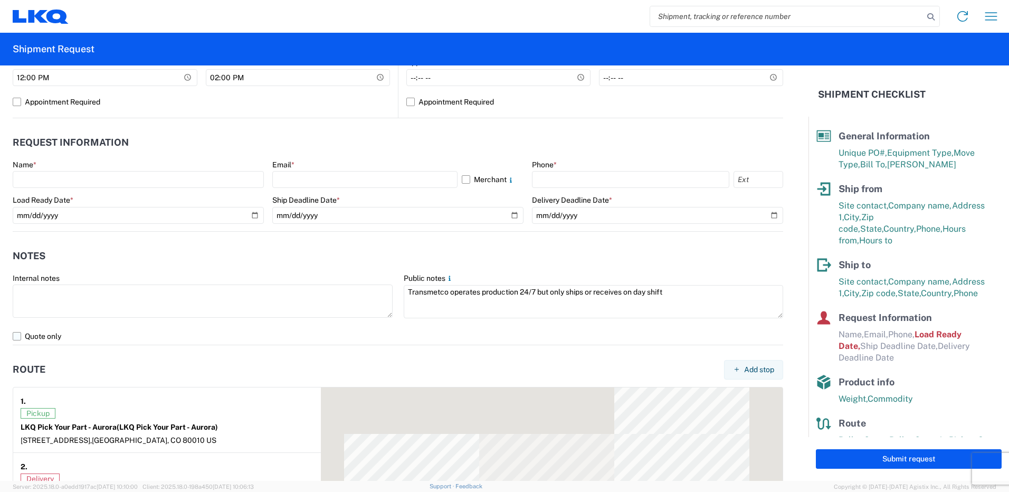
scroll to position [528, 0]
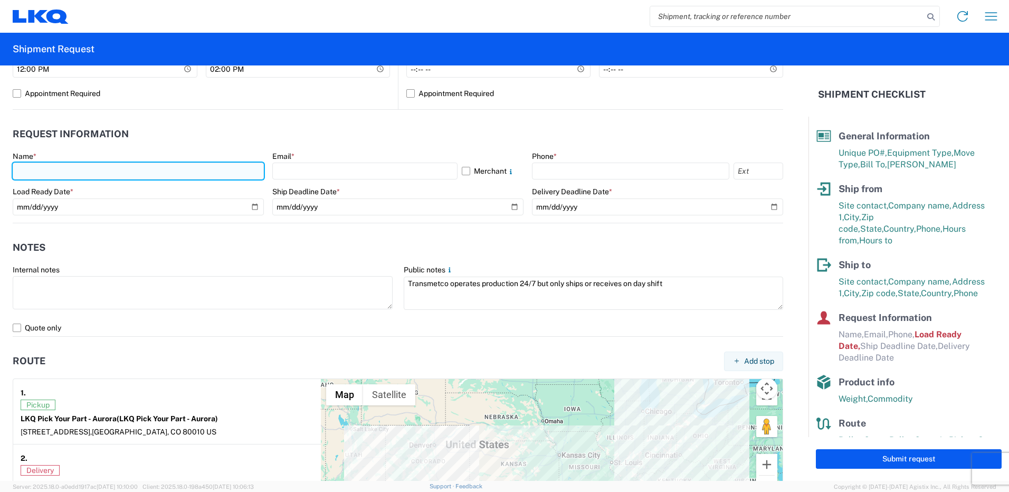
click at [24, 168] on input "text" at bounding box center [138, 171] width 251 height 17
type input "[PERSON_NAME][GEOGRAPHIC_DATA][PERSON_NAME]"
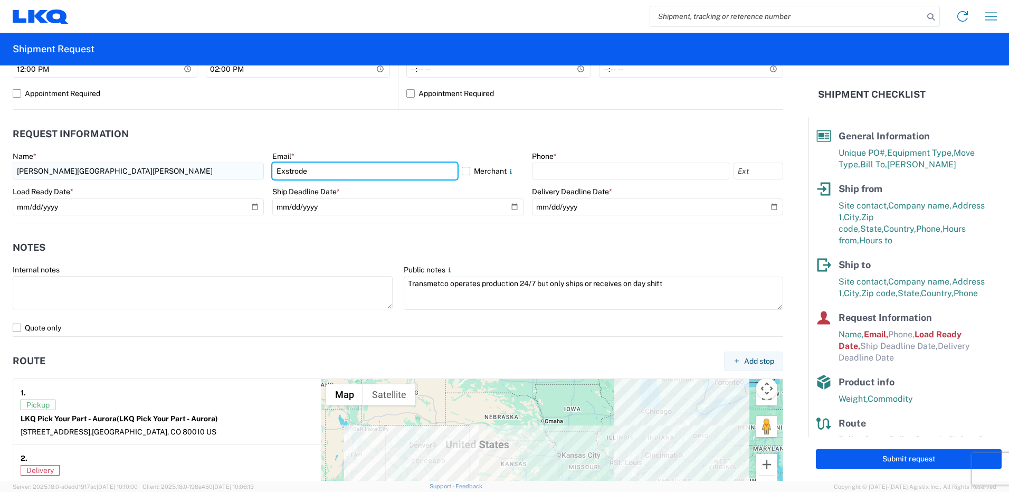
type input "[EMAIL_ADDRESS][DOMAIN_NAME]"
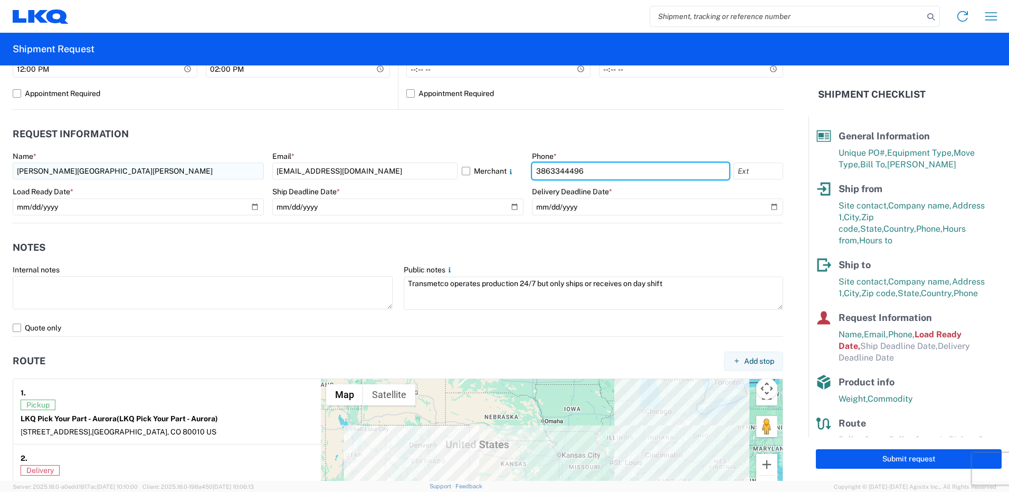
type input "3863344496"
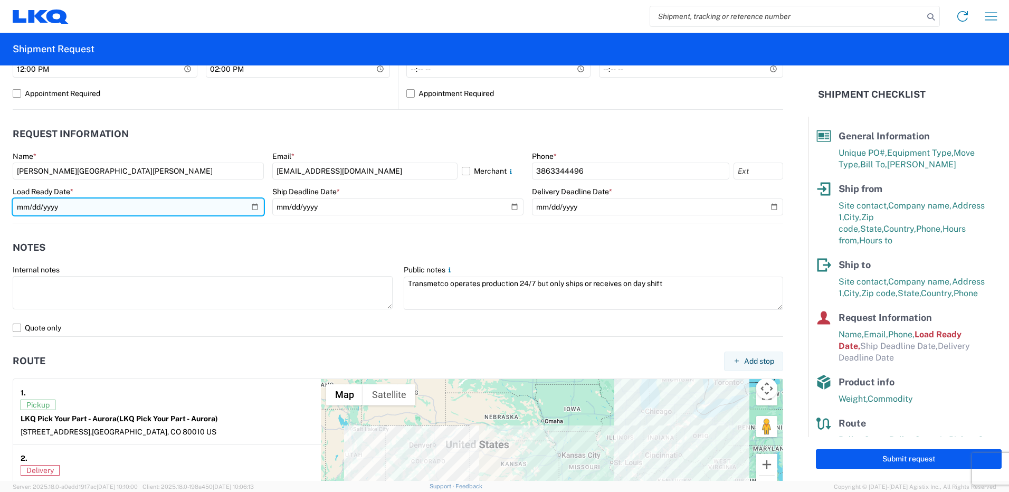
click at [253, 204] on input "[DATE]" at bounding box center [138, 206] width 251 height 17
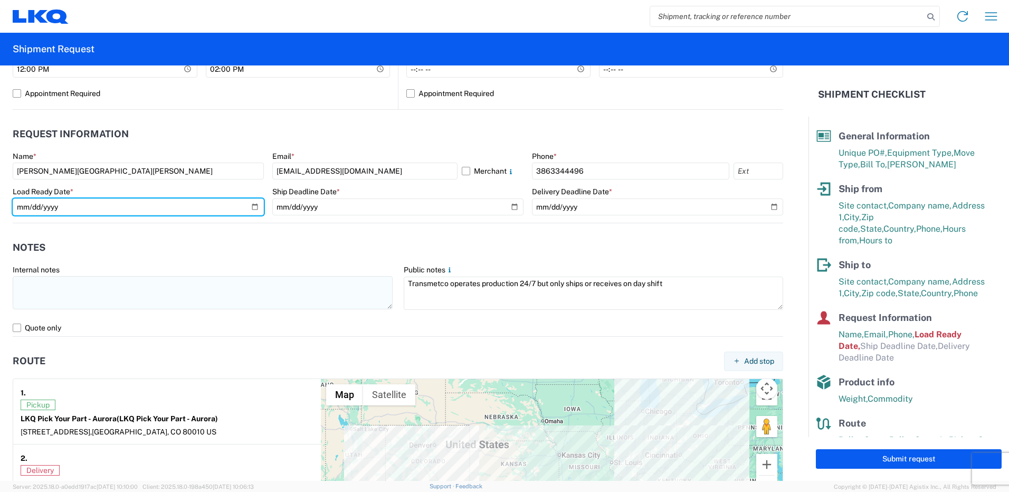
type input "[DATE]"
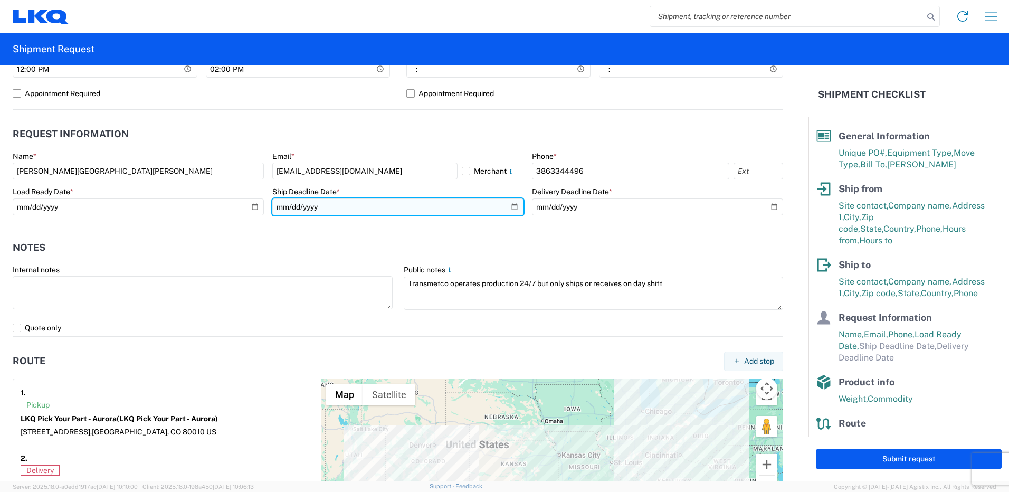
click at [508, 209] on input "date" at bounding box center [397, 206] width 251 height 17
type input "[DATE]"
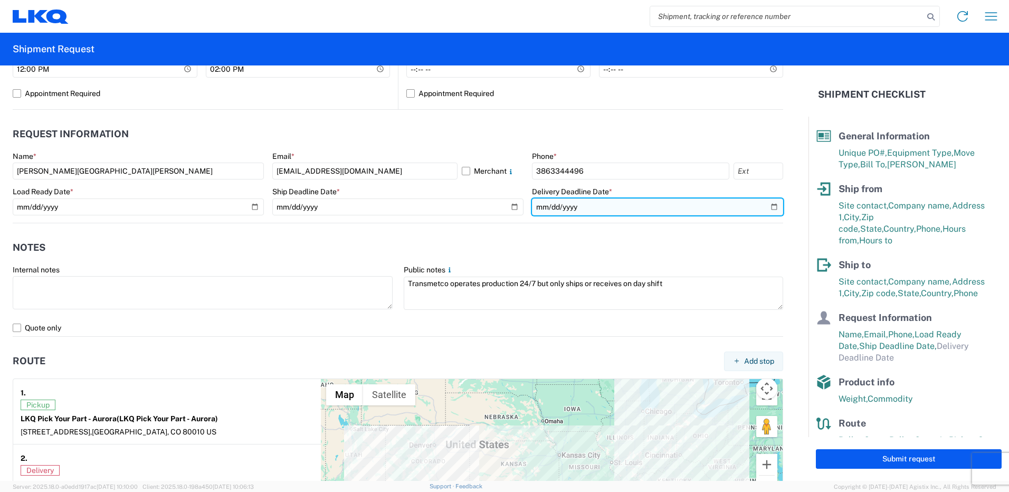
click at [763, 205] on input "date" at bounding box center [657, 206] width 251 height 17
type input "[DATE]"
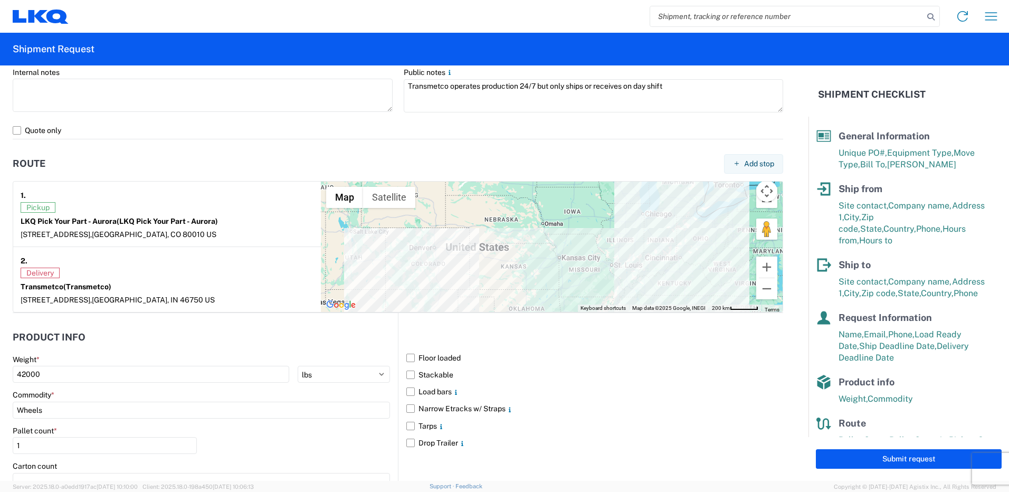
scroll to position [845, 0]
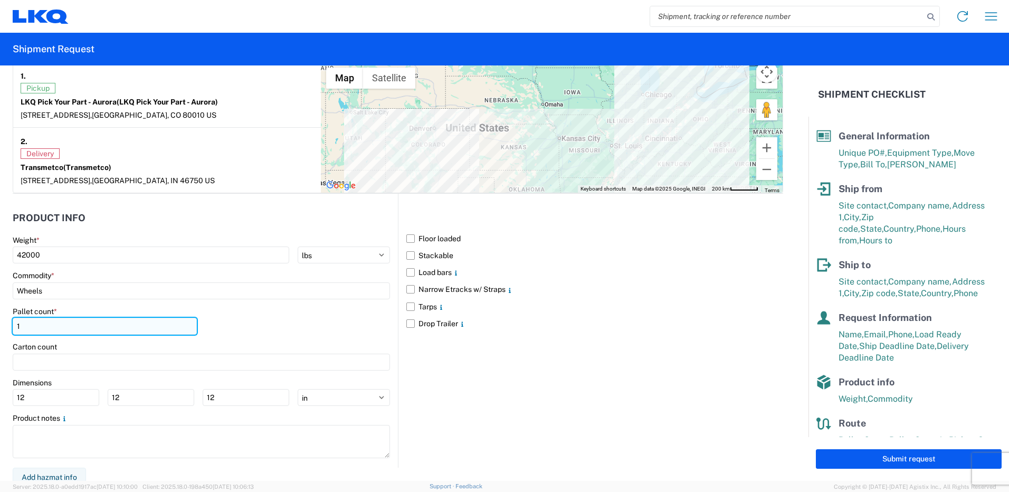
click at [34, 328] on input "1" at bounding box center [105, 326] width 184 height 17
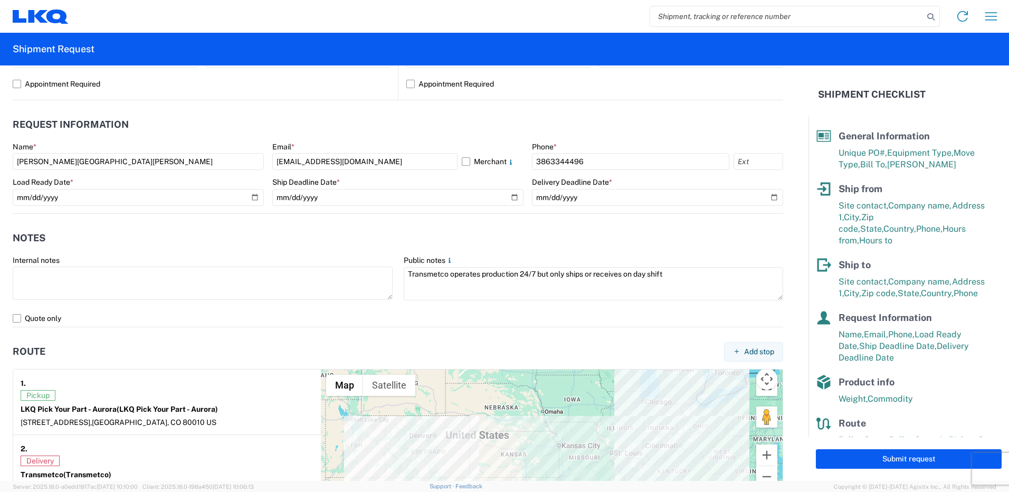
scroll to position [534, 0]
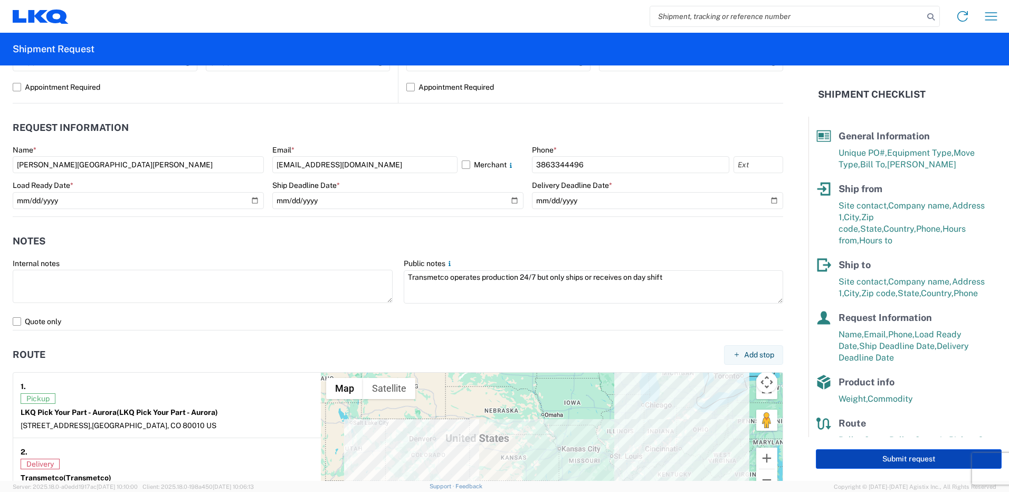
type input "44"
click at [858, 460] on button "Submit request" at bounding box center [909, 459] width 186 height 20
